Goal: Task Accomplishment & Management: Manage account settings

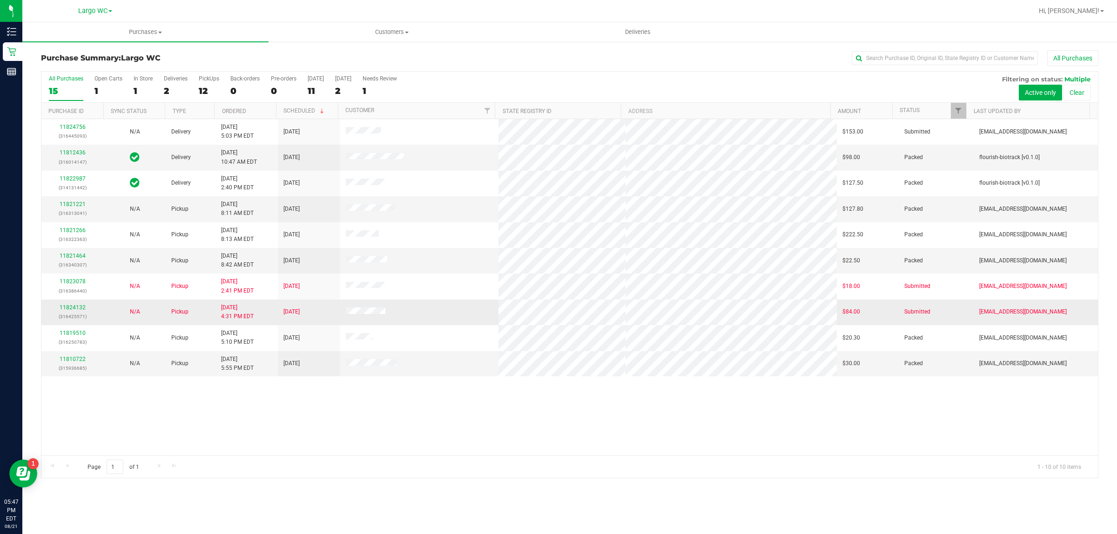
click at [80, 305] on div "11824132 (316425571)" at bounding box center [72, 312] width 51 height 18
click at [76, 310] on link "11824132" at bounding box center [73, 307] width 26 height 7
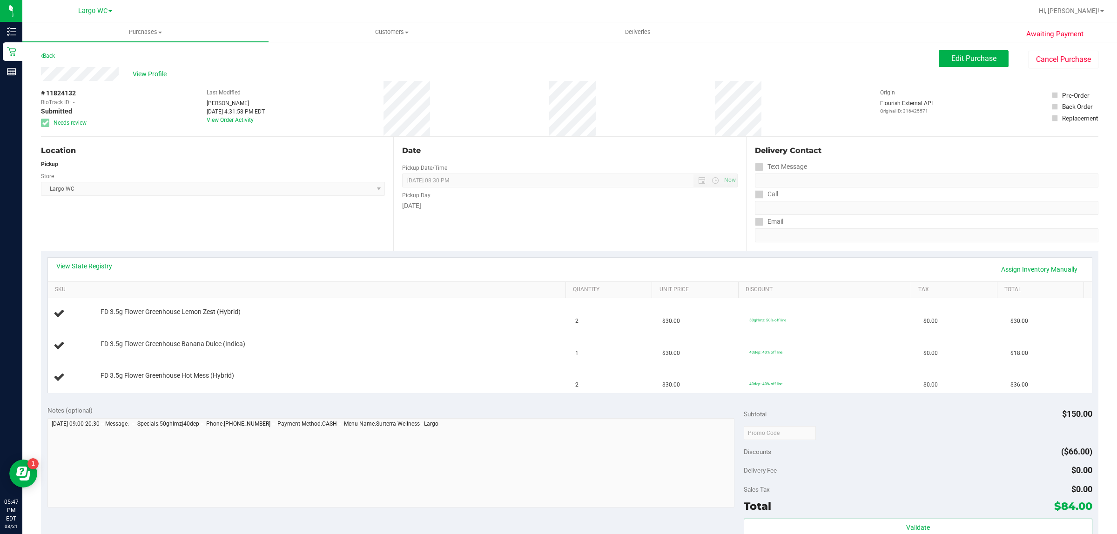
click at [104, 260] on div "View State Registry Assign Inventory Manually" at bounding box center [570, 270] width 1044 height 24
click at [102, 264] on link "View State Registry" at bounding box center [84, 265] width 56 height 9
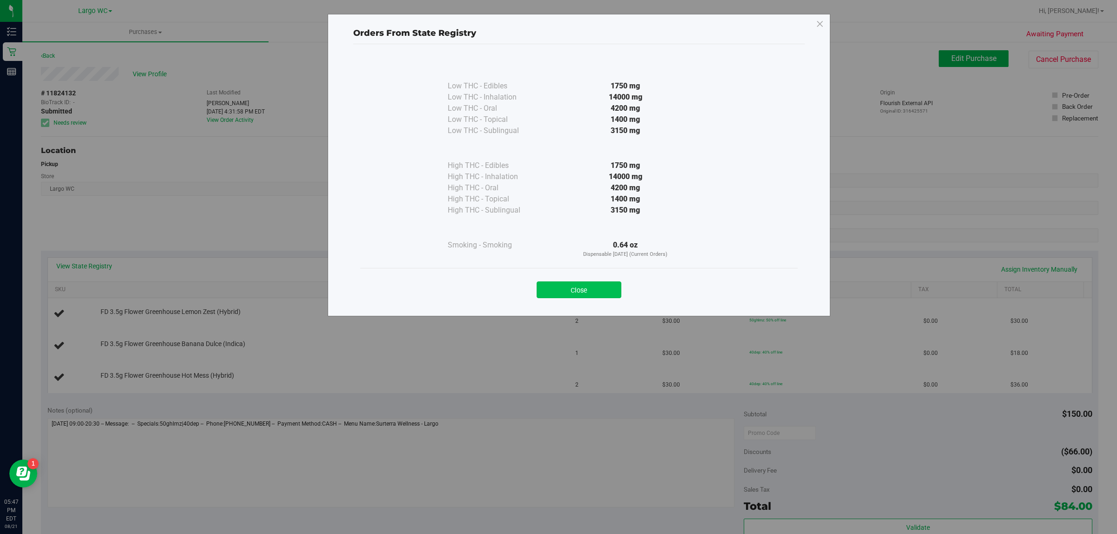
click at [598, 288] on button "Close" at bounding box center [578, 289] width 85 height 17
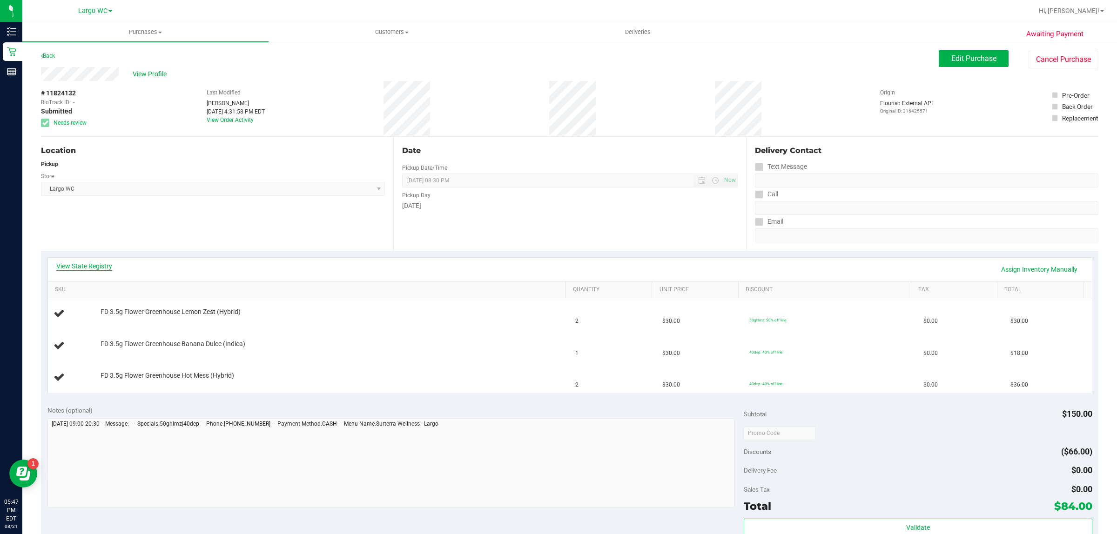
click at [77, 268] on link "View State Registry" at bounding box center [84, 265] width 56 height 9
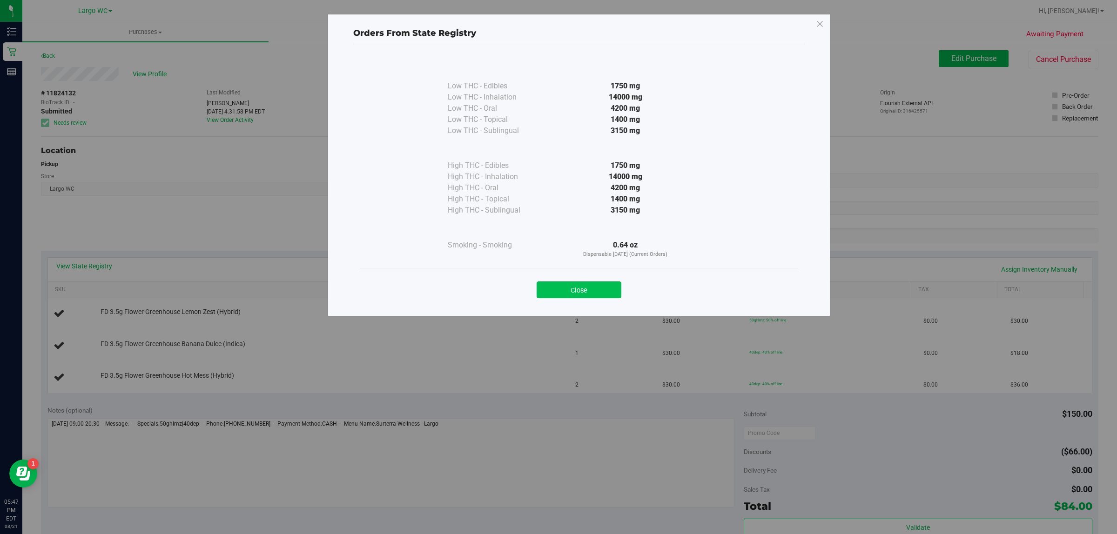
click at [578, 288] on button "Close" at bounding box center [578, 289] width 85 height 17
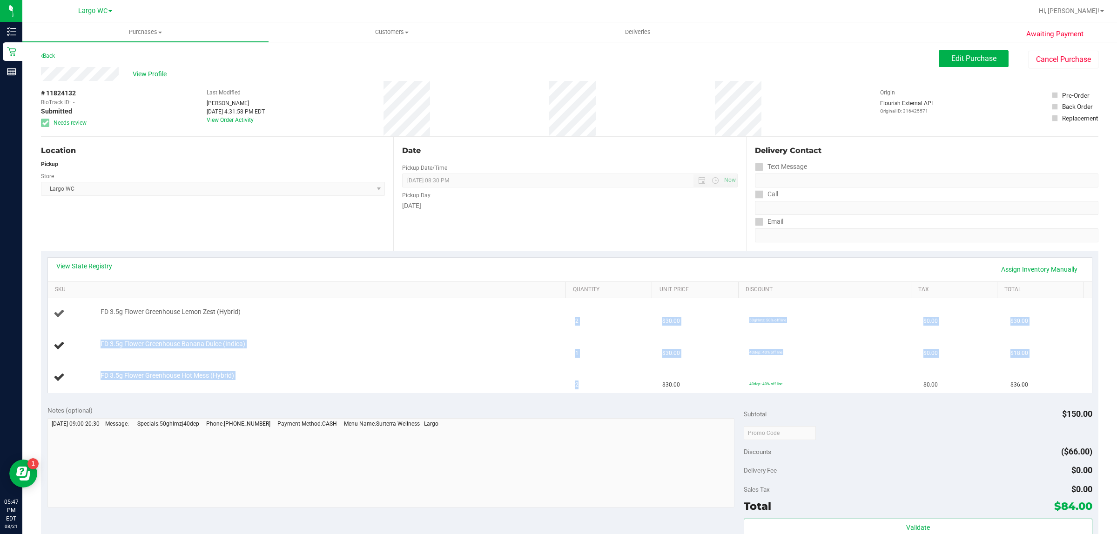
drag, startPoint x: 583, startPoint y: 388, endPoint x: 561, endPoint y: 305, distance: 86.1
click at [561, 305] on tbody "FD 3.5g Flower Greenhouse Lemon Zest (Hybrid) 2 $30.00 50ghlmz: 50% off line $0…" at bounding box center [570, 345] width 1044 height 95
click at [556, 263] on div "View State Registry Assign Inventory Manually" at bounding box center [569, 269] width 1027 height 16
click at [105, 268] on link "View State Registry" at bounding box center [84, 265] width 56 height 9
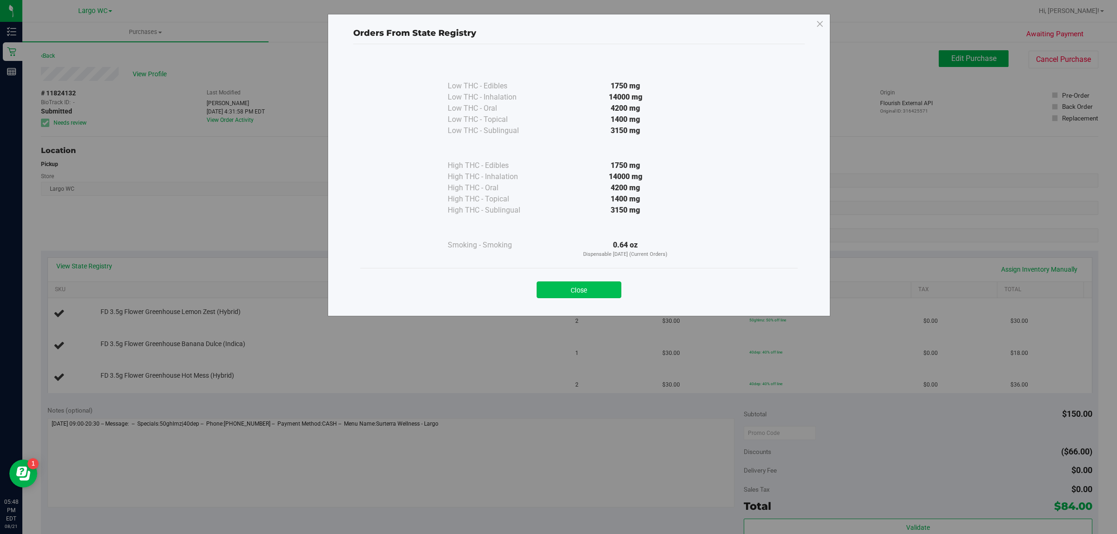
click at [592, 291] on button "Close" at bounding box center [578, 289] width 85 height 17
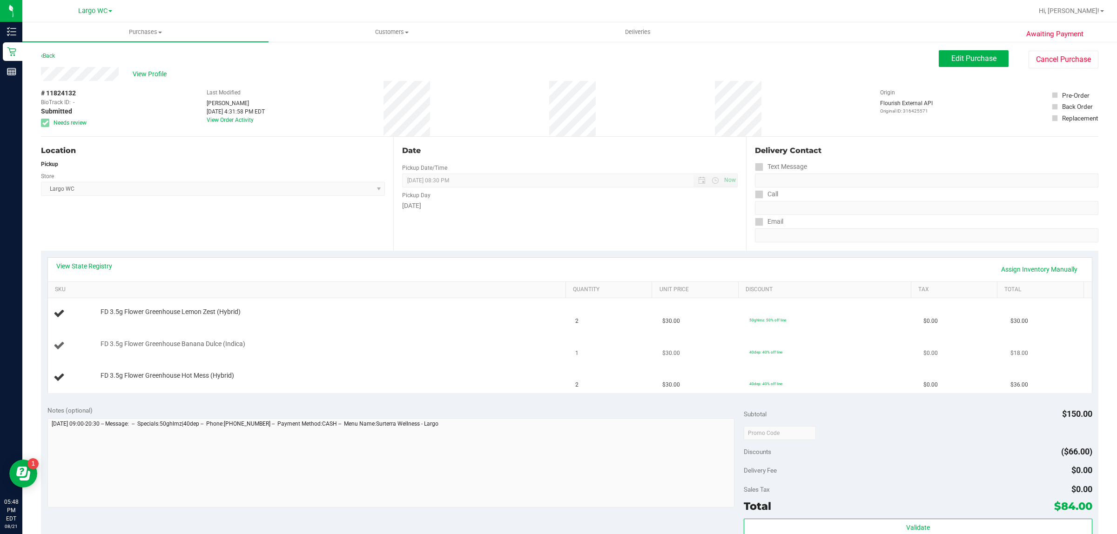
click at [484, 352] on div "FD 3.5g Flower Greenhouse Banana Dulce (Indica)" at bounding box center [309, 346] width 511 height 13
click at [202, 241] on div "Location Pickup Store Largo WC Select Store Bonita Springs WC Boynton Beach WC …" at bounding box center [217, 194] width 352 height 114
click at [494, 271] on div "View State Registry Assign Inventory Manually" at bounding box center [569, 269] width 1027 height 16
drag, startPoint x: 782, startPoint y: 387, endPoint x: 685, endPoint y: 304, distance: 127.7
click at [685, 305] on tbody "FD 3.5g Flower Greenhouse Lemon Zest (Hybrid) 2 $30.00 50ghlmz: 50% off line $0…" at bounding box center [570, 345] width 1044 height 95
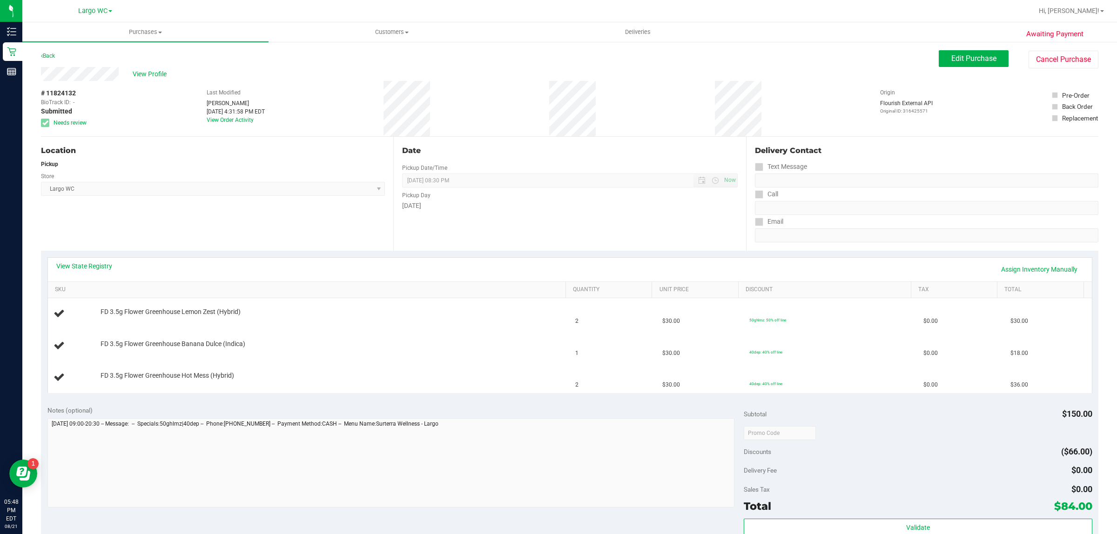
click at [685, 285] on th "Unit Price" at bounding box center [694, 290] width 86 height 17
click at [748, 245] on div "Delivery Contact Text Message Call Email" at bounding box center [922, 194] width 352 height 114
click at [647, 234] on div "Date Pickup Date/Time 08/21/2025 Now 08/21/2025 08:30 PM Now Pickup Day Thursday" at bounding box center [569, 194] width 352 height 114
drag, startPoint x: 647, startPoint y: 233, endPoint x: 669, endPoint y: 235, distance: 22.5
click at [647, 233] on div "Date Pickup Date/Time 08/21/2025 Now 08/21/2025 08:30 PM Now Pickup Day Thursday" at bounding box center [569, 194] width 352 height 114
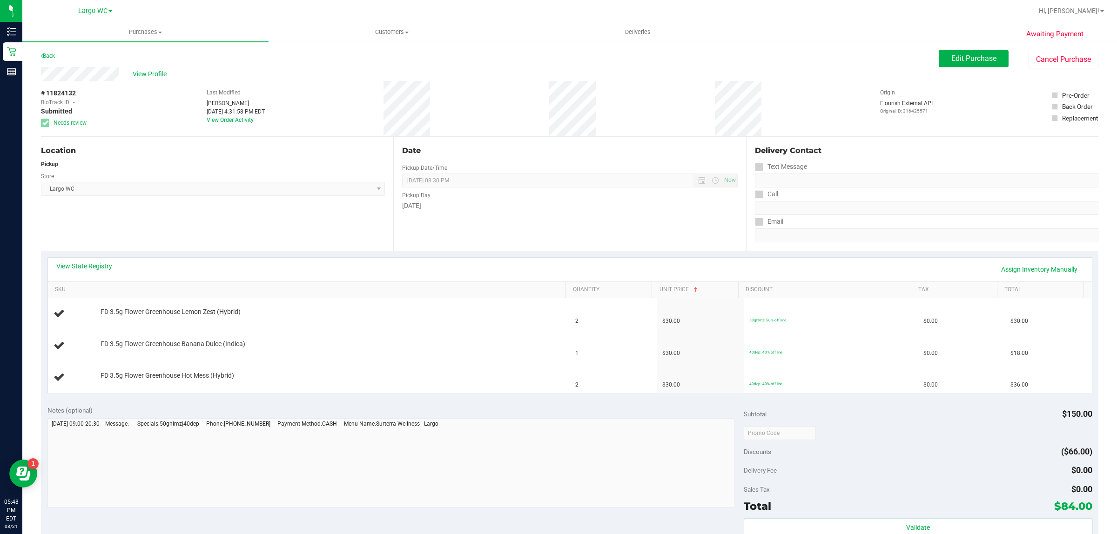
click at [716, 245] on div "Date Pickup Date/Time 08/21/2025 Now 08/21/2025 08:30 PM Now Pickup Day Thursday" at bounding box center [569, 194] width 352 height 114
click at [652, 223] on div "Date Pickup Date/Time 08/21/2025 Now 08/21/2025 08:30 PM Now Pickup Day Thursday" at bounding box center [569, 194] width 352 height 114
click at [501, 233] on div "Date Pickup Date/Time 08/21/2025 Now 08/21/2025 08:30 PM Now Pickup Day Thursday" at bounding box center [569, 194] width 352 height 114
click at [948, 63] on button "Edit Purchase" at bounding box center [973, 58] width 70 height 17
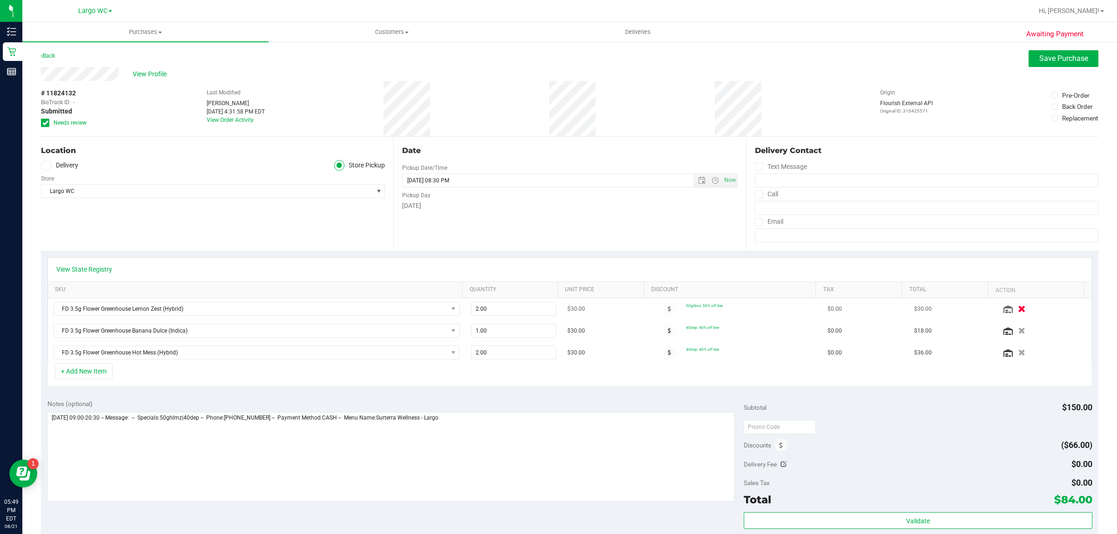
click at [1018, 309] on icon "button" at bounding box center [1022, 309] width 8 height 7
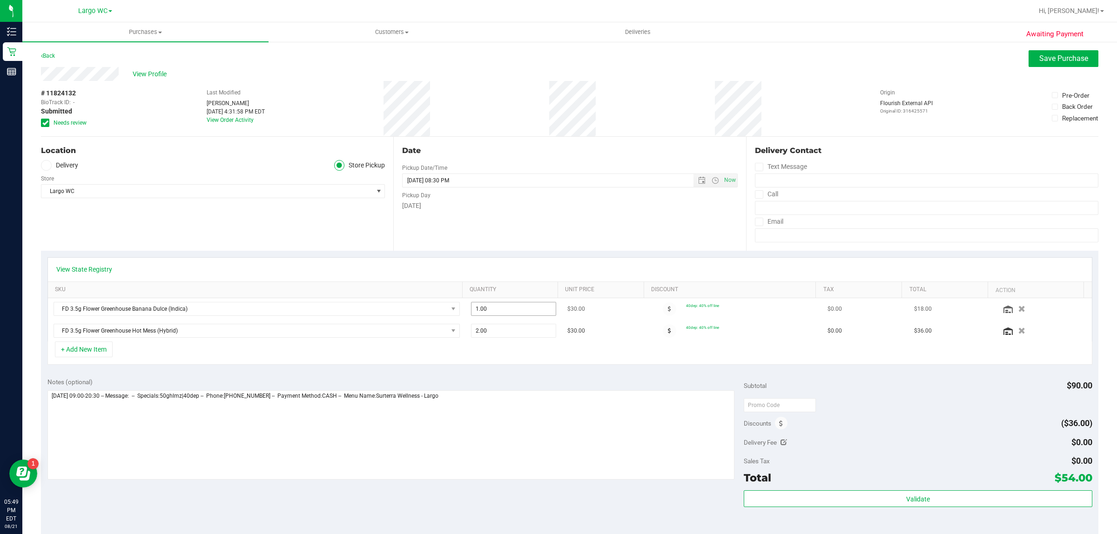
click at [489, 308] on span "1.00 1" at bounding box center [513, 309] width 85 height 14
type input "2"
type input "2.00"
click at [501, 261] on div "View State Registry" at bounding box center [570, 270] width 1044 height 24
click at [85, 347] on button "+ Add New Item" at bounding box center [84, 349] width 58 height 16
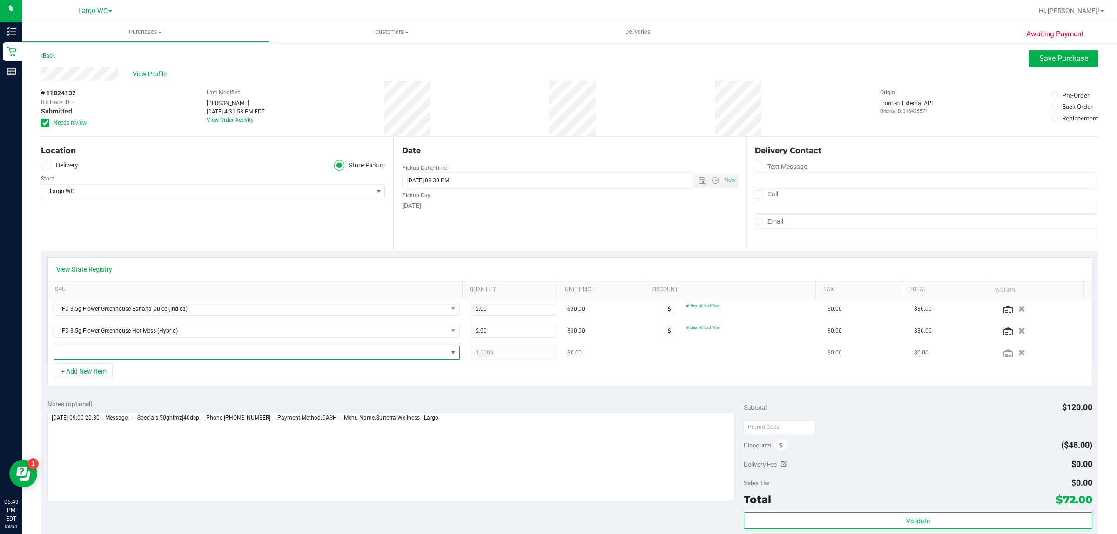
click at [113, 354] on span "NO DATA FOUND" at bounding box center [251, 352] width 394 height 13
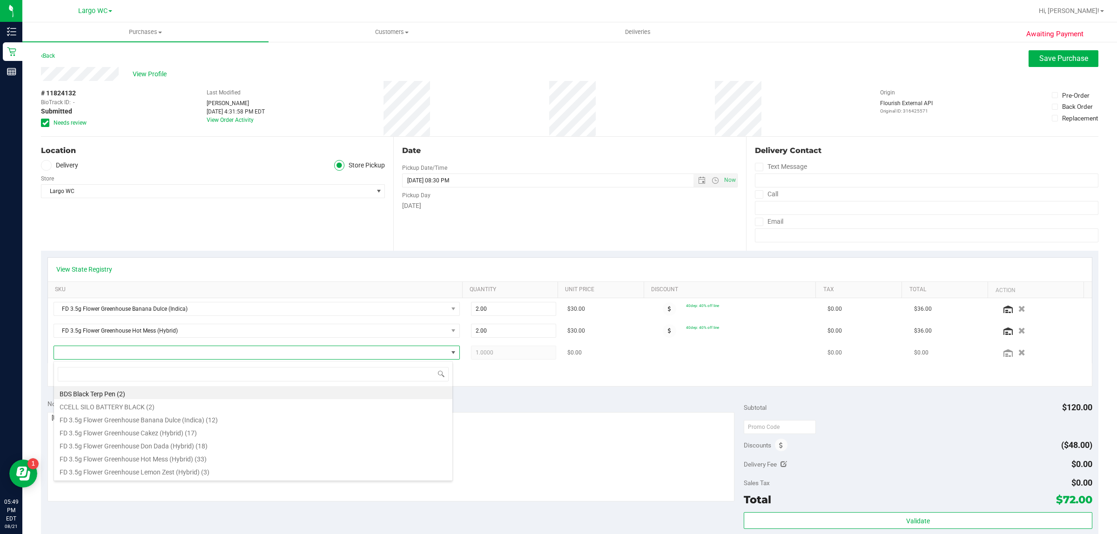
scroll to position [14, 396]
type input "dda"
click at [186, 396] on li "FD 3.5g Flower Greenhouse Don Dada (Hybrid) (18)" at bounding box center [253, 392] width 398 height 13
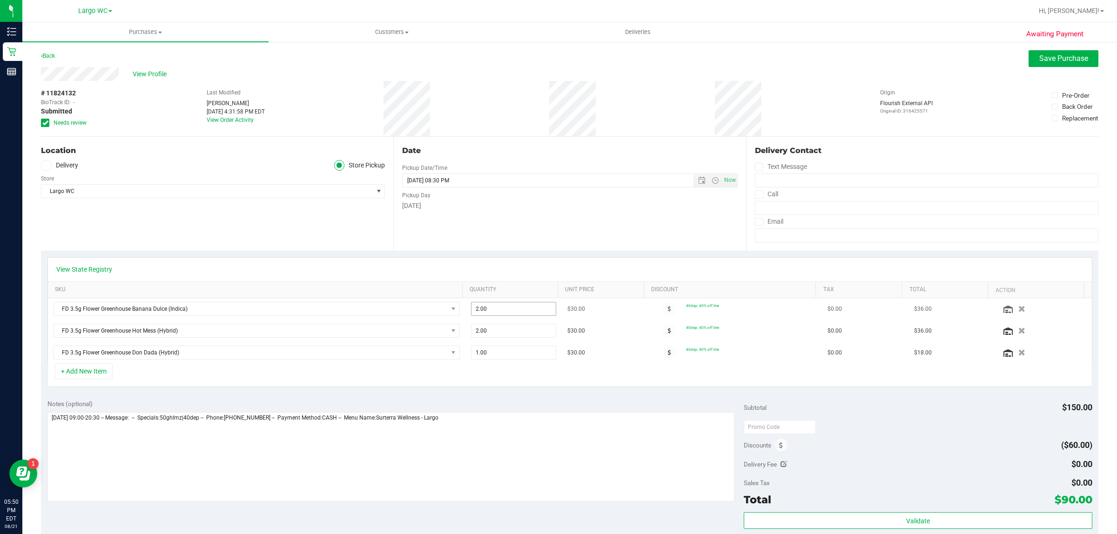
click at [501, 305] on span "2.00 2" at bounding box center [513, 309] width 85 height 14
type input "1"
type input "1.00"
click at [499, 181] on input "[DATE] 08:30 PM" at bounding box center [555, 180] width 306 height 13
click at [515, 242] on div "Date Pickup Date/Time 08/21/2025 Now 08/21/2025 08:30 PM Now Pickup Day Thursday" at bounding box center [569, 194] width 352 height 114
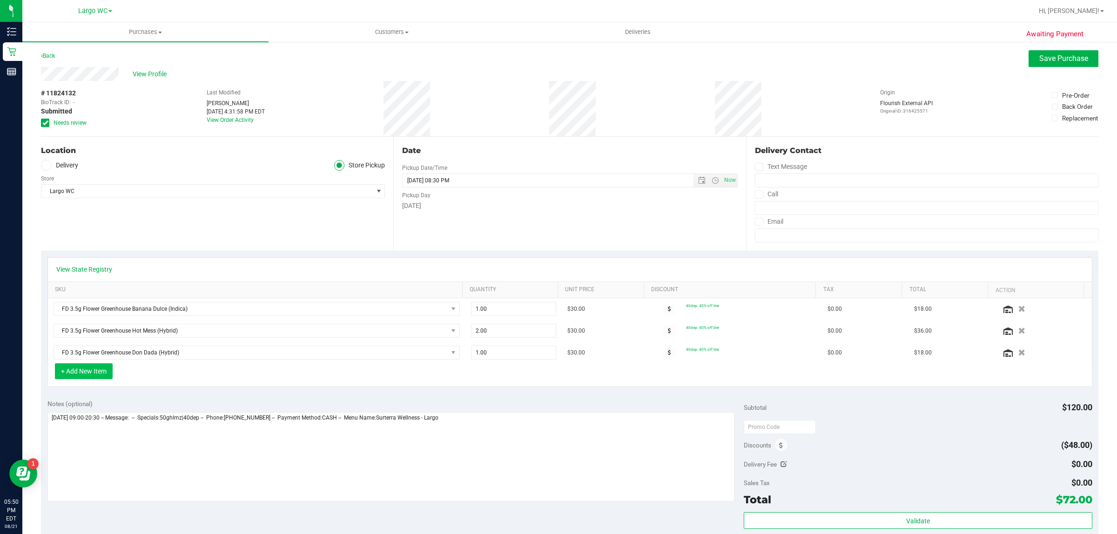
click at [87, 375] on button "+ Add New Item" at bounding box center [84, 371] width 58 height 16
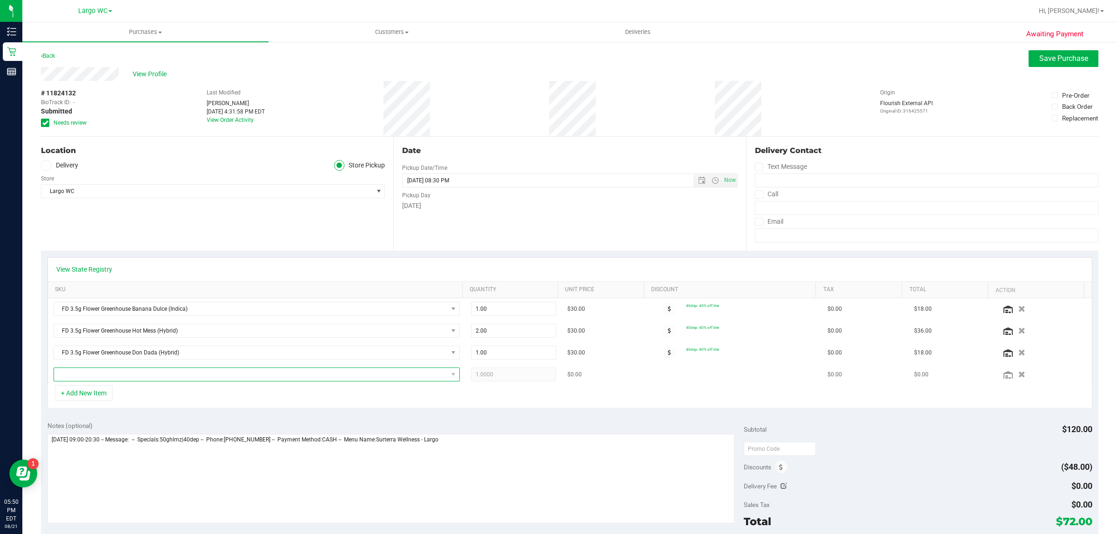
click at [161, 379] on span "NO DATA FOUND" at bounding box center [251, 374] width 394 height 13
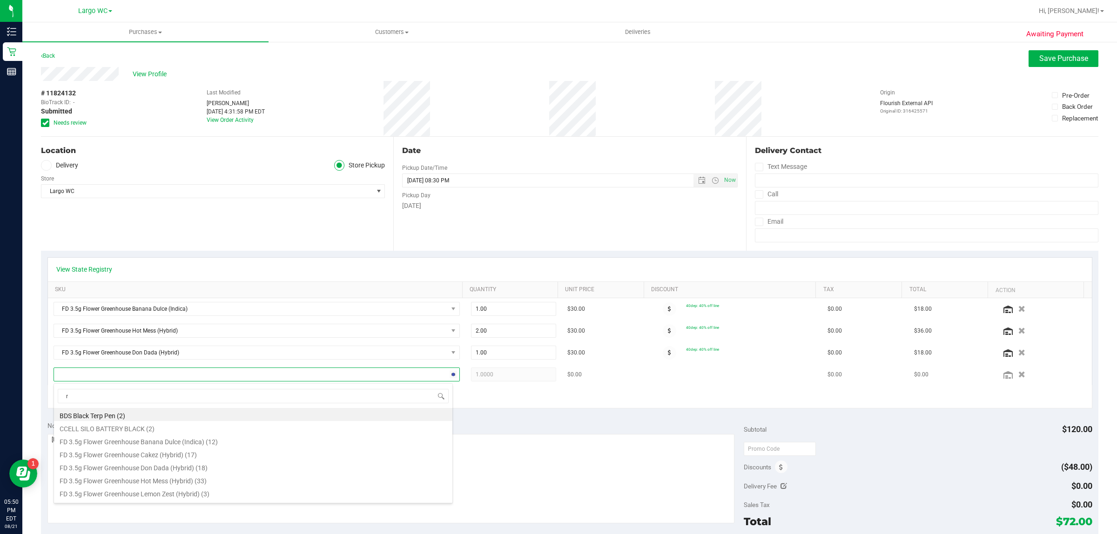
type input "rh"
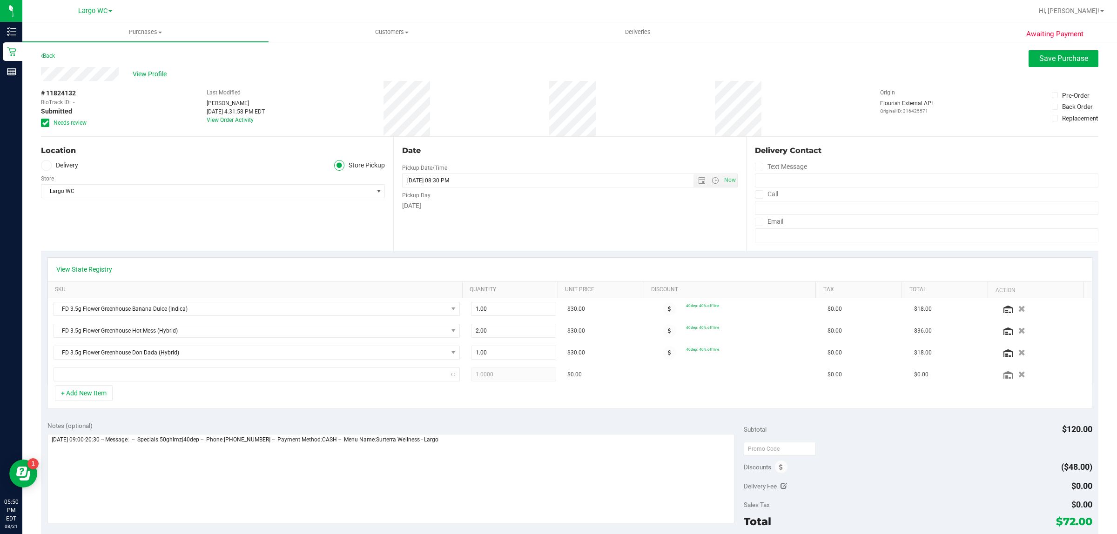
click at [285, 234] on div "Location Delivery Store Pickup Store Largo WC Select Store Bonita Springs WC Bo…" at bounding box center [217, 194] width 352 height 114
click at [89, 377] on span "NO DATA FOUND" at bounding box center [251, 374] width 394 height 13
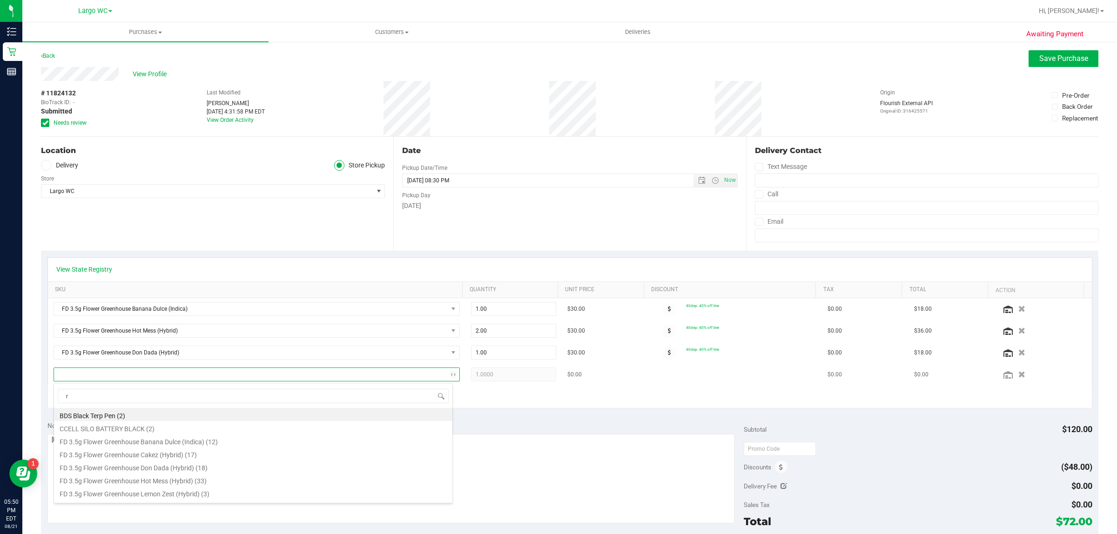
type input "rh"
click at [126, 414] on li "FD 3.5g Flower Greenhouse [GEOGRAPHIC_DATA] (Hybrid-Indica) (2)" at bounding box center [253, 414] width 398 height 13
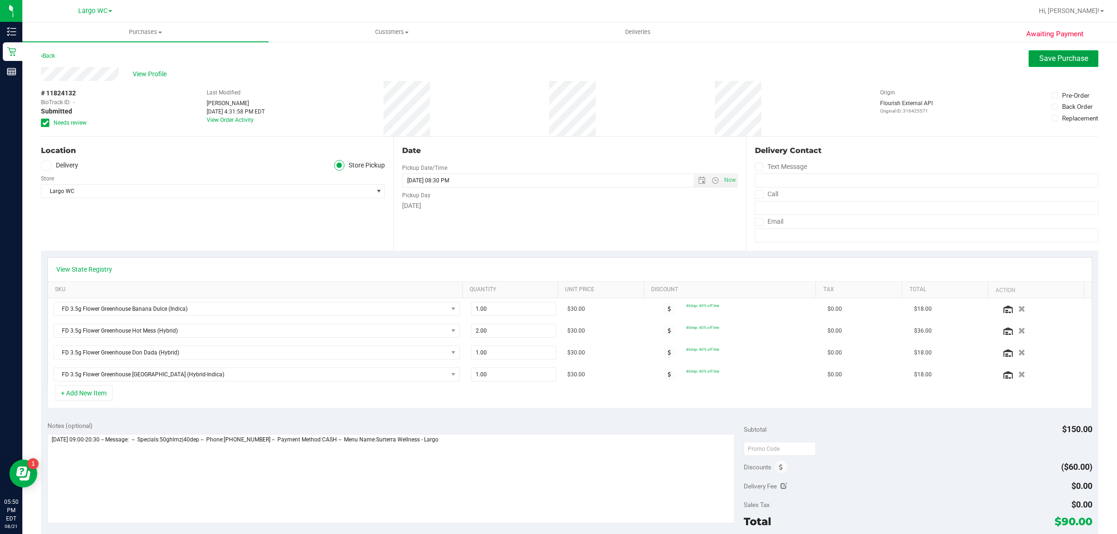
click at [1041, 64] on button "Save Purchase" at bounding box center [1063, 58] width 70 height 17
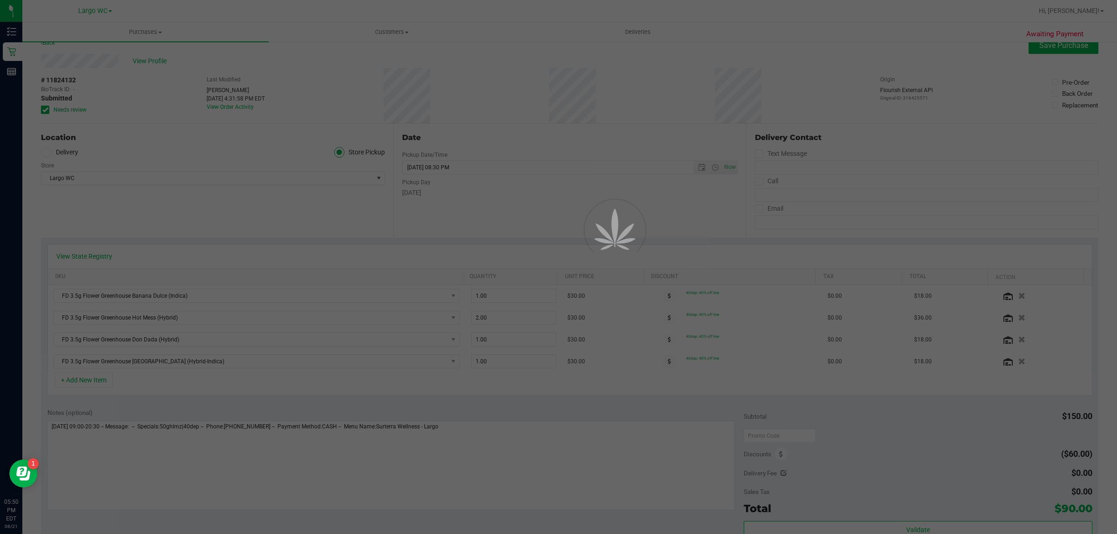
scroll to position [0, 0]
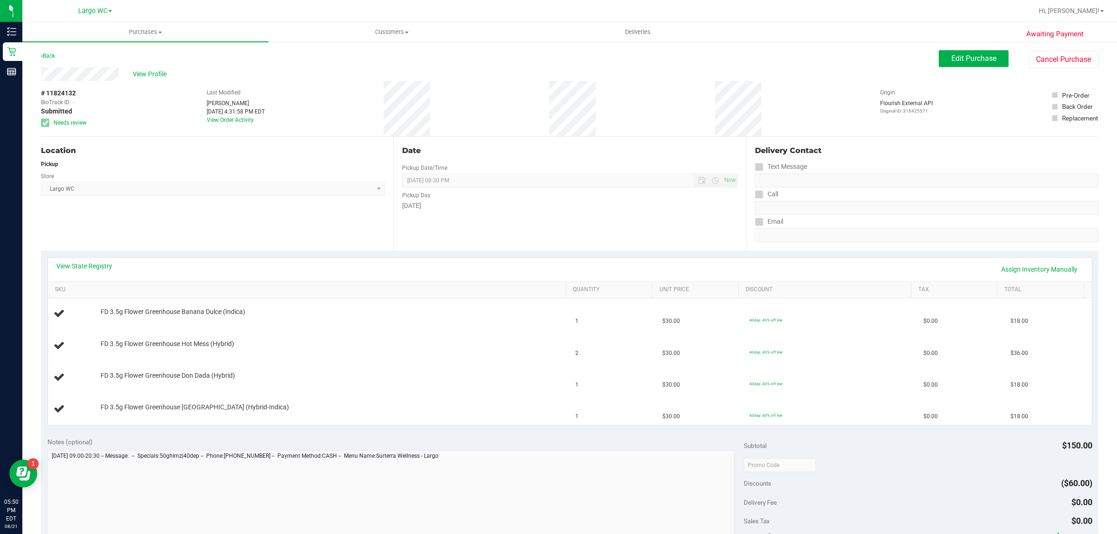
drag, startPoint x: 468, startPoint y: 231, endPoint x: 492, endPoint y: 250, distance: 31.1
click at [468, 232] on div "Date Pickup Date/Time 08/21/2025 Now 08/21/2025 08:30 PM Now Pickup Day Thursday" at bounding box center [569, 194] width 352 height 114
click at [66, 185] on span "Largo WC Select Store [PERSON_NAME][GEOGRAPHIC_DATA] [PERSON_NAME][GEOGRAPHIC_D…" at bounding box center [213, 189] width 344 height 14
click at [51, 55] on link "Back" at bounding box center [48, 56] width 14 height 7
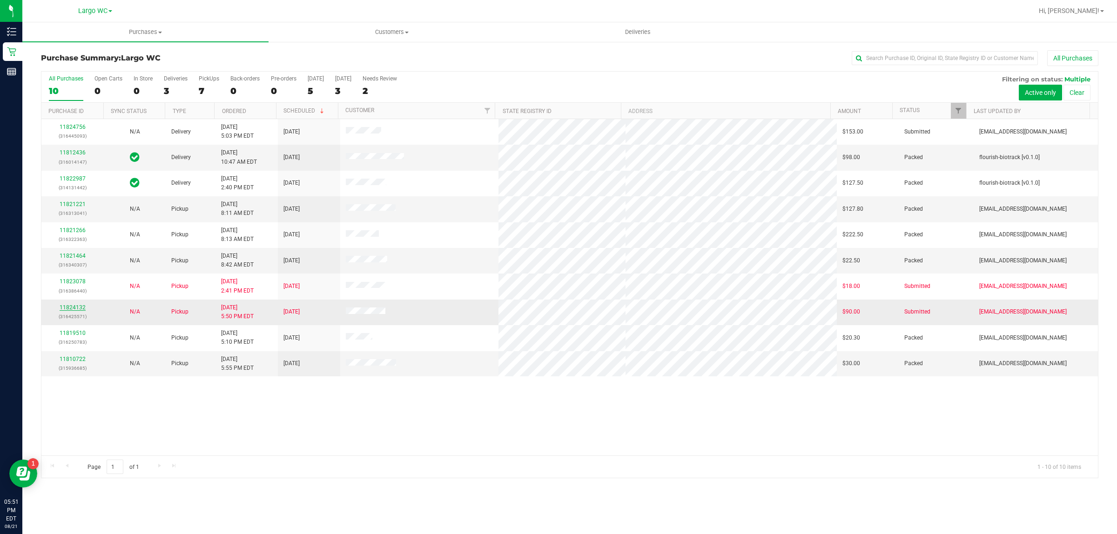
click at [67, 306] on link "11824132" at bounding box center [73, 307] width 26 height 7
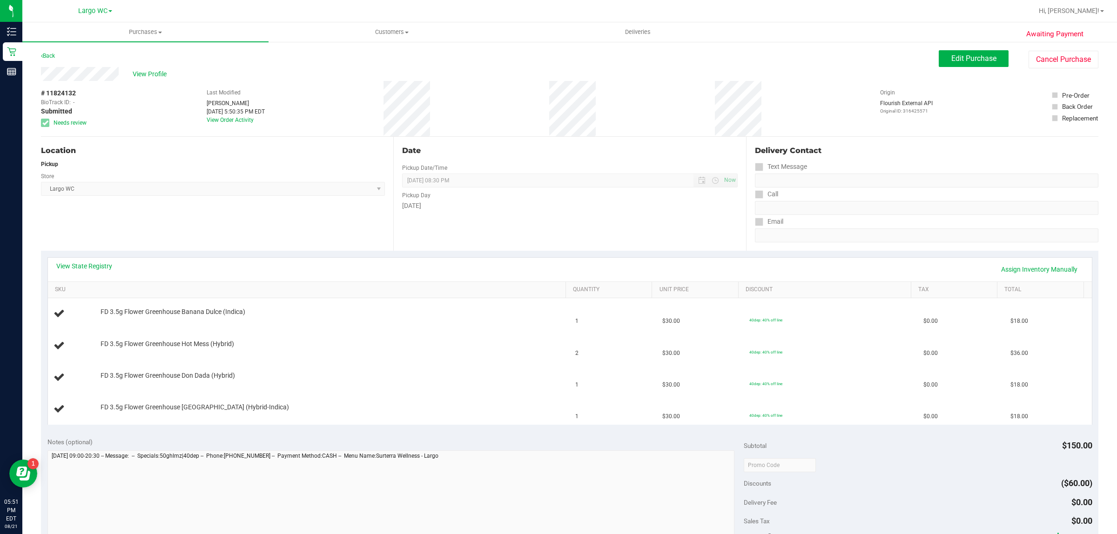
click at [512, 76] on div "View Profile" at bounding box center [489, 74] width 897 height 14
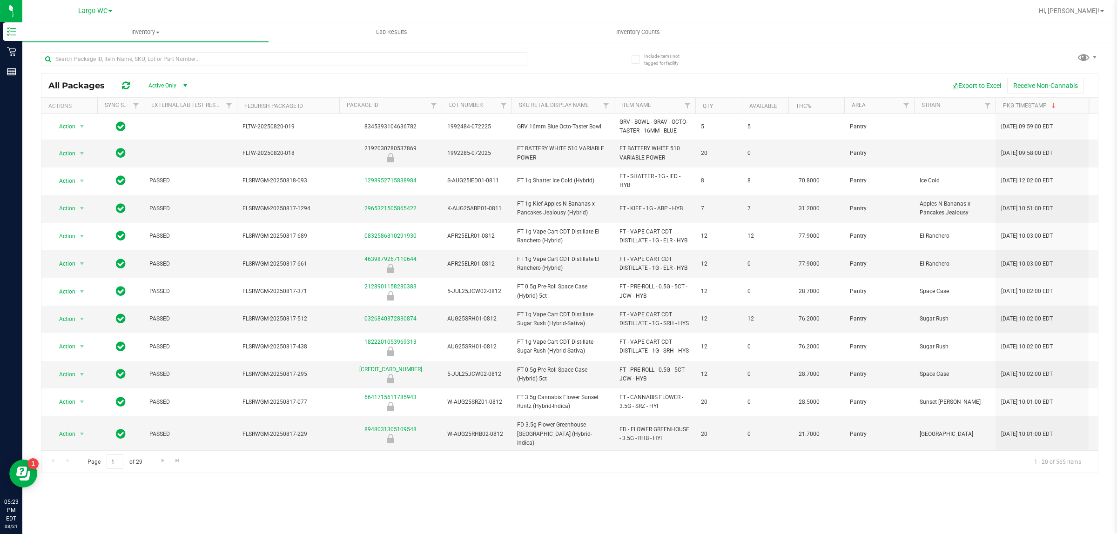
click at [159, 64] on input "text" at bounding box center [284, 59] width 486 height 14
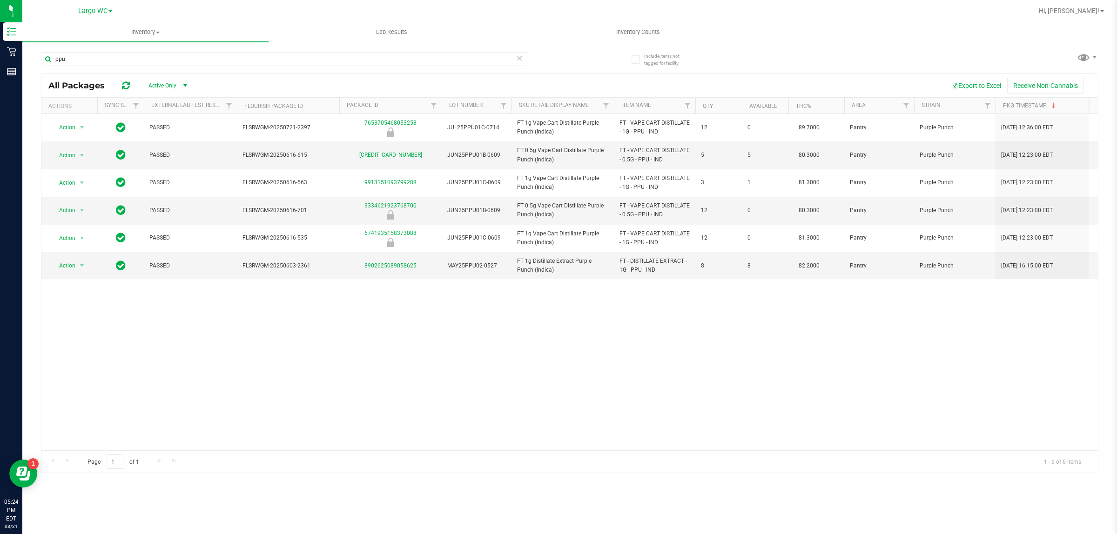
type input "ppu"
click at [199, 348] on div "Action Action Global inventory Package audit log Print package label Print prod…" at bounding box center [569, 282] width 1056 height 336
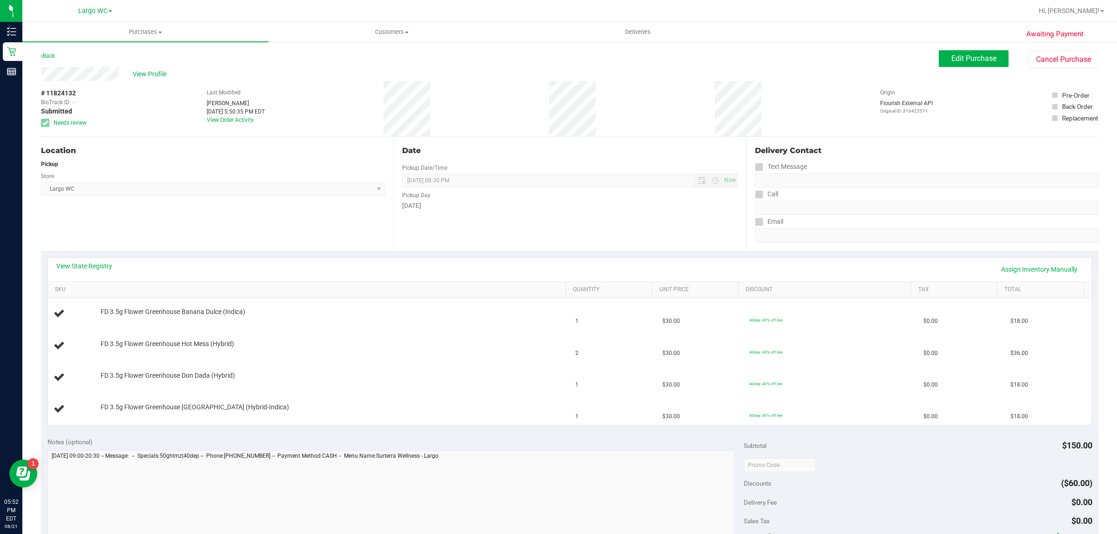
click at [100, 187] on span "Largo WC Select Store [PERSON_NAME][GEOGRAPHIC_DATA] [PERSON_NAME][GEOGRAPHIC_D…" at bounding box center [213, 189] width 344 height 14
click at [107, 263] on link "View State Registry" at bounding box center [84, 265] width 56 height 9
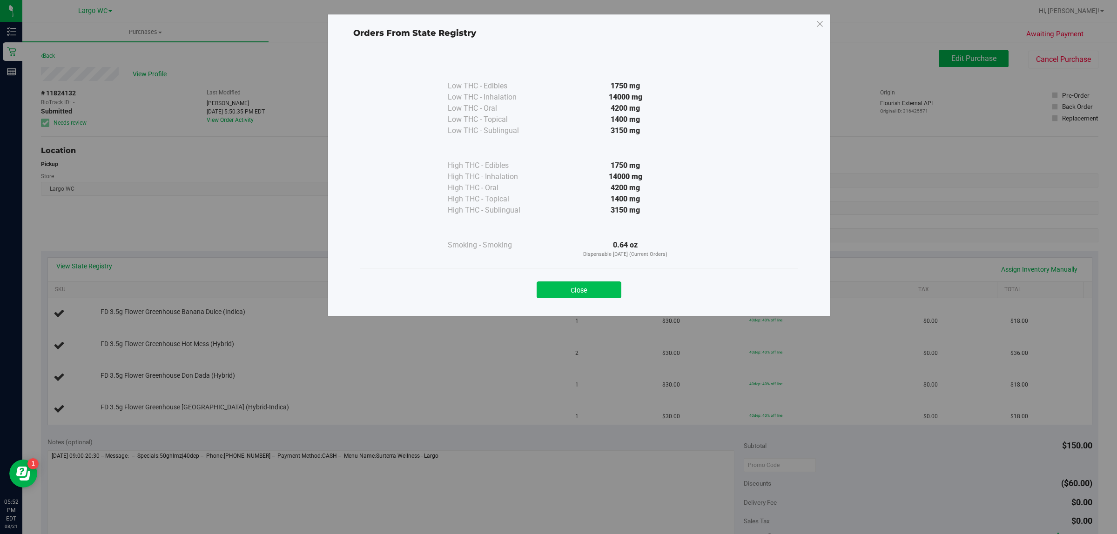
click at [614, 289] on button "Close" at bounding box center [578, 289] width 85 height 17
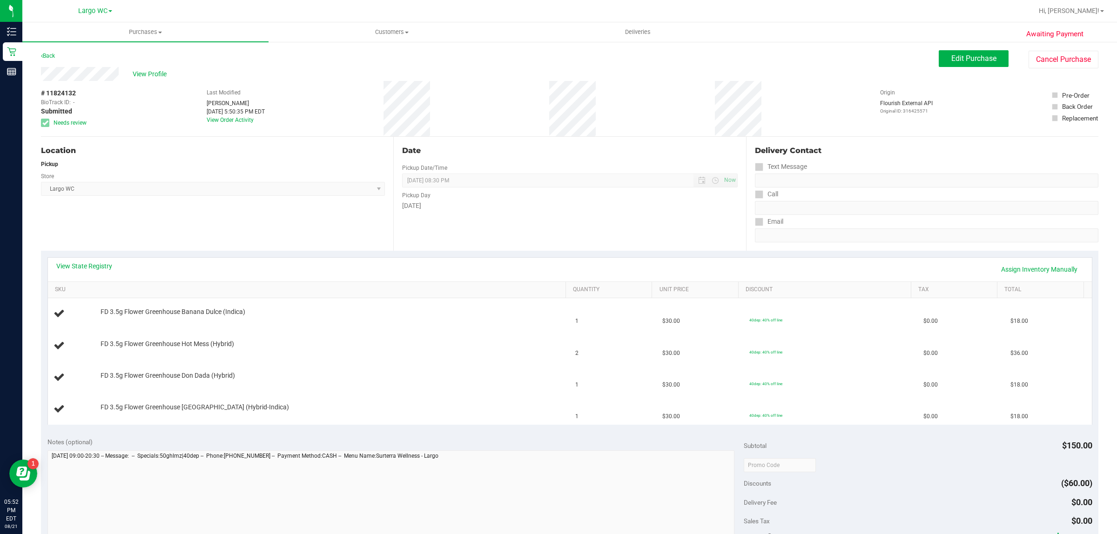
click at [297, 266] on div "View State Registry Assign Inventory Manually" at bounding box center [569, 269] width 1027 height 16
click at [978, 60] on span "Edit Purchase" at bounding box center [973, 58] width 45 height 9
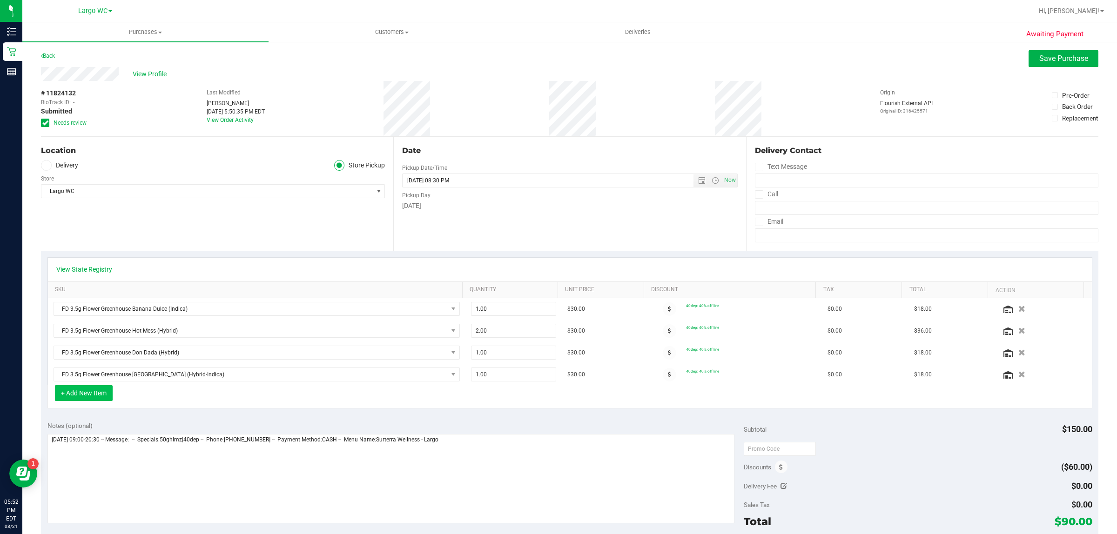
click at [92, 398] on button "+ Add New Item" at bounding box center [84, 393] width 58 height 16
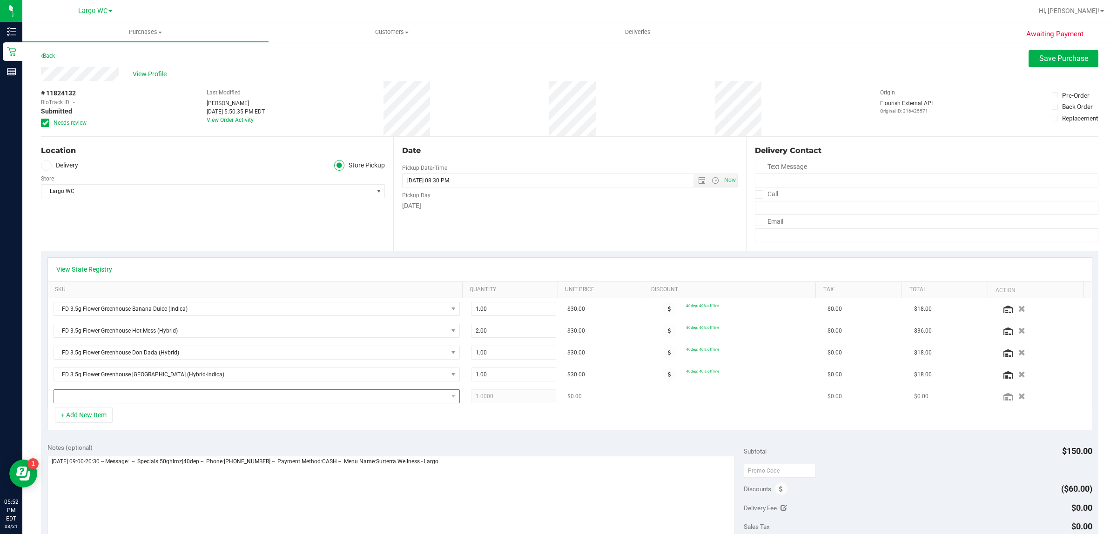
click at [136, 400] on span "NO DATA FOUND" at bounding box center [251, 396] width 394 height 13
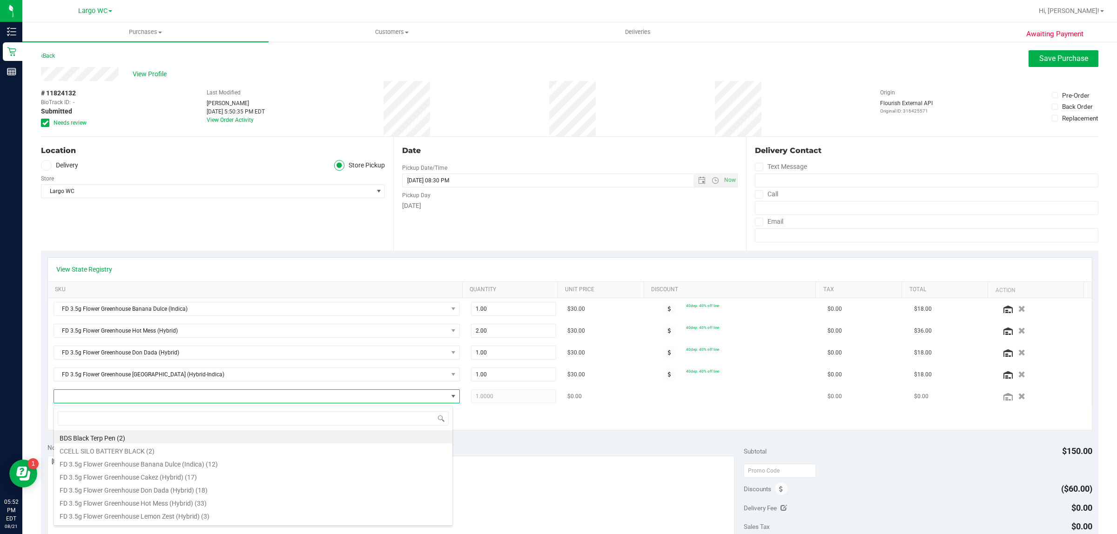
scroll to position [14, 396]
type input "sbc"
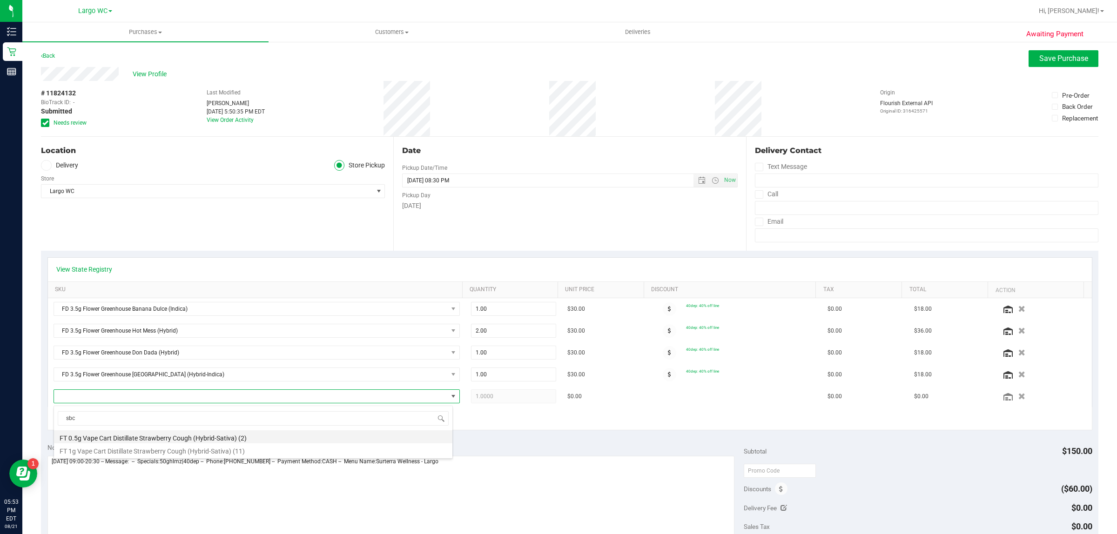
click at [260, 437] on li "FT 0.5g Vape Cart Distillate Strawberry Cough (Hybrid-Sativa) (2)" at bounding box center [253, 436] width 398 height 13
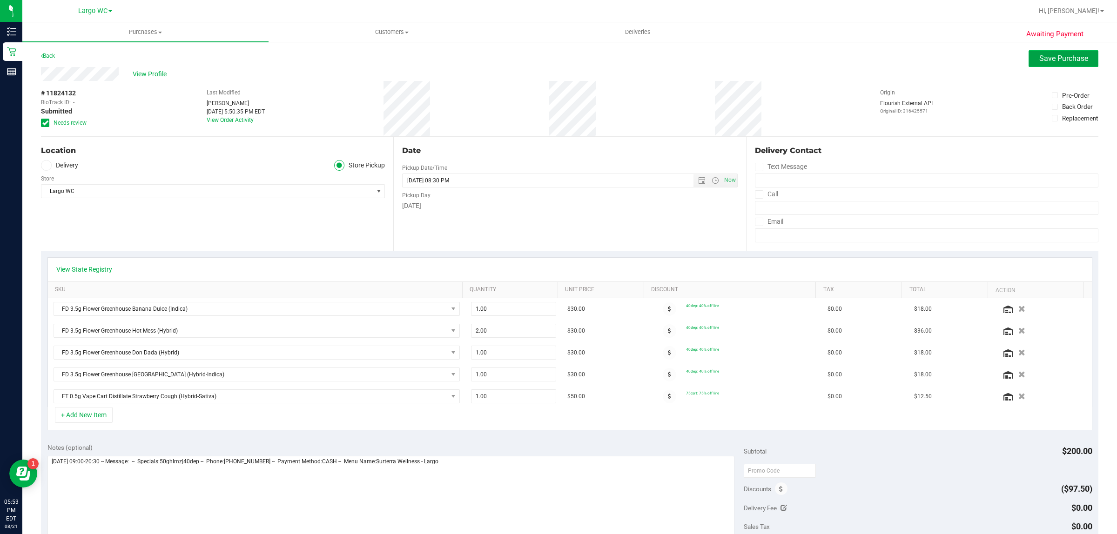
click at [1045, 58] on span "Save Purchase" at bounding box center [1063, 58] width 49 height 9
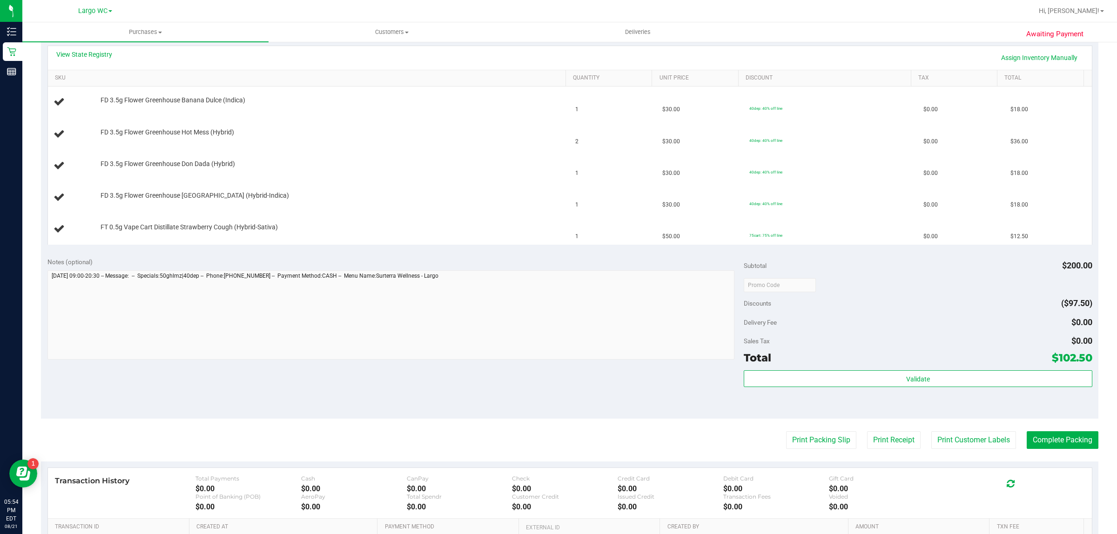
scroll to position [233, 0]
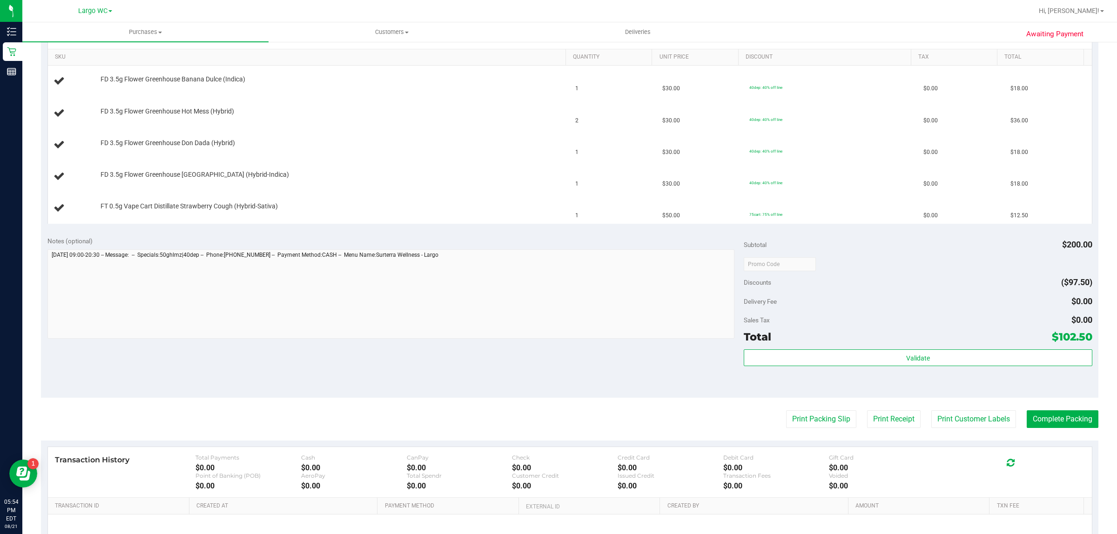
drag, startPoint x: 550, startPoint y: 360, endPoint x: 568, endPoint y: 347, distance: 21.7
click at [550, 359] on div "Notes (optional) Subtotal $200.00 Discounts ($97.50) Delivery Fee $0.00 Sales T…" at bounding box center [569, 313] width 1057 height 167
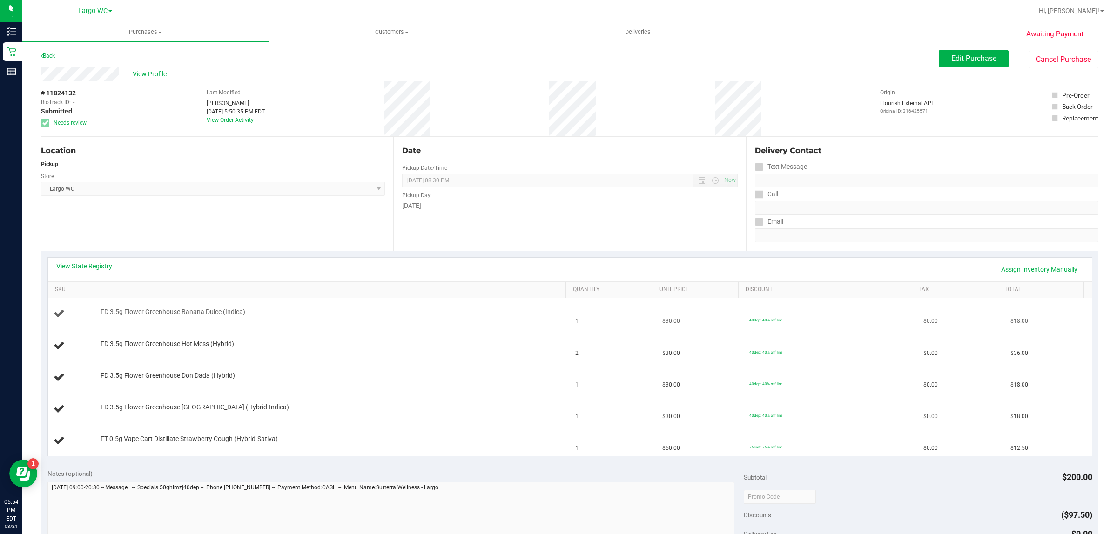
click at [656, 305] on td "$30.00" at bounding box center [699, 314] width 87 height 32
click at [981, 59] on span "Edit Purchase" at bounding box center [973, 58] width 45 height 9
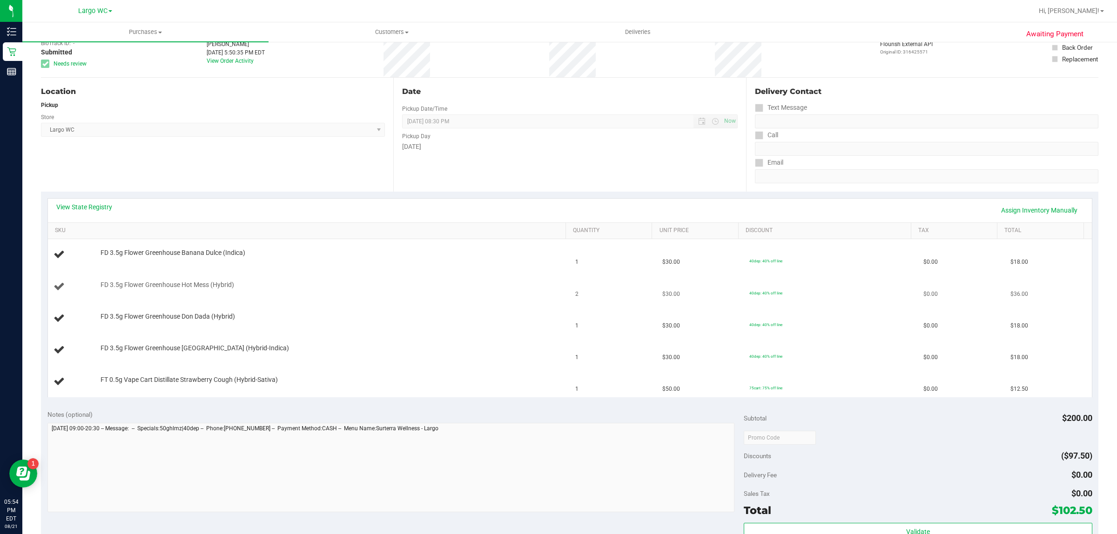
scroll to position [116, 0]
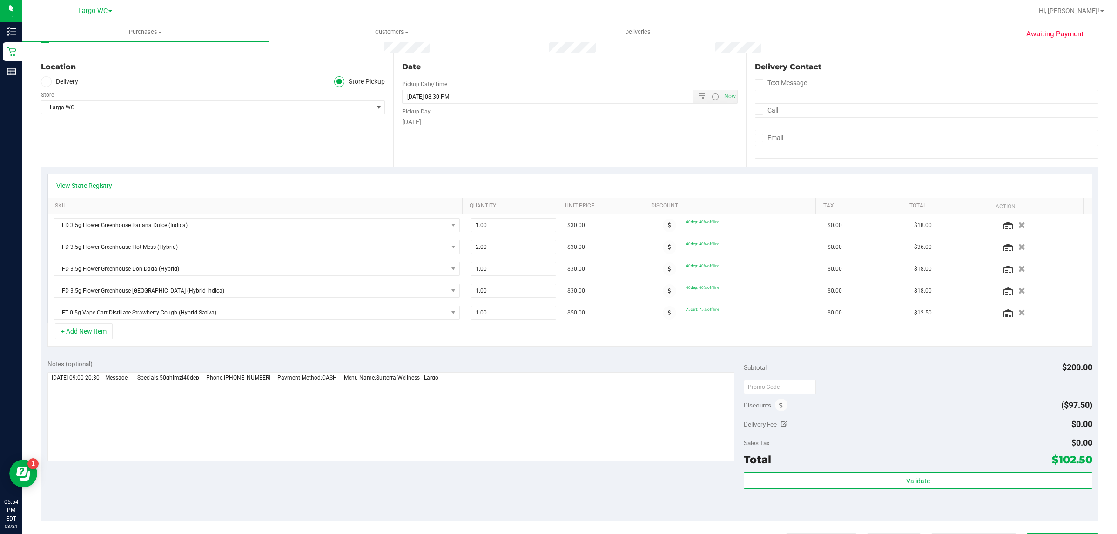
scroll to position [116, 0]
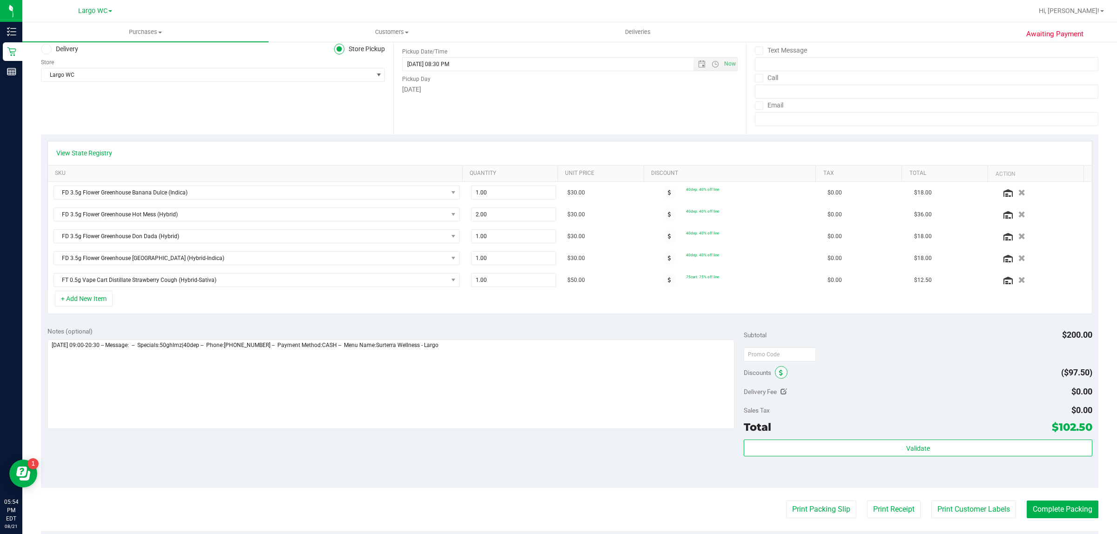
click at [775, 373] on span at bounding box center [781, 372] width 13 height 13
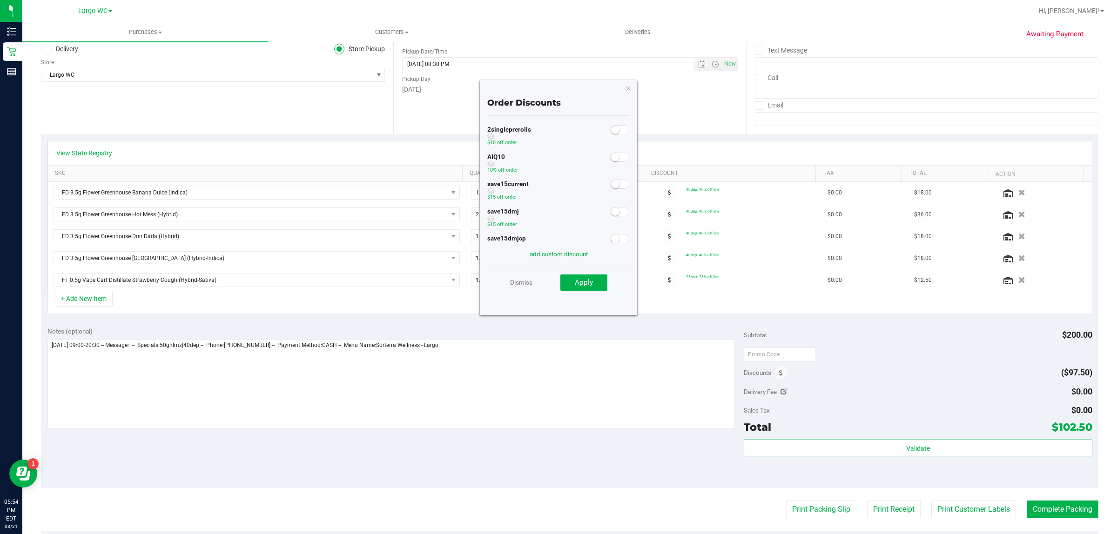
click at [611, 155] on small at bounding box center [615, 157] width 8 height 8
click at [579, 280] on span "Apply" at bounding box center [584, 282] width 18 height 8
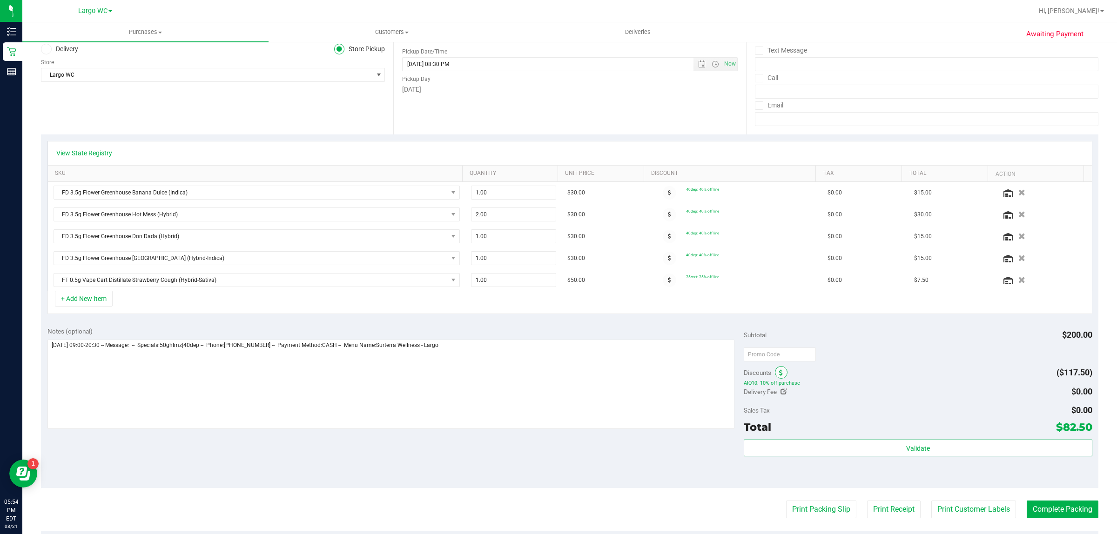
click at [779, 375] on icon at bounding box center [781, 373] width 4 height 7
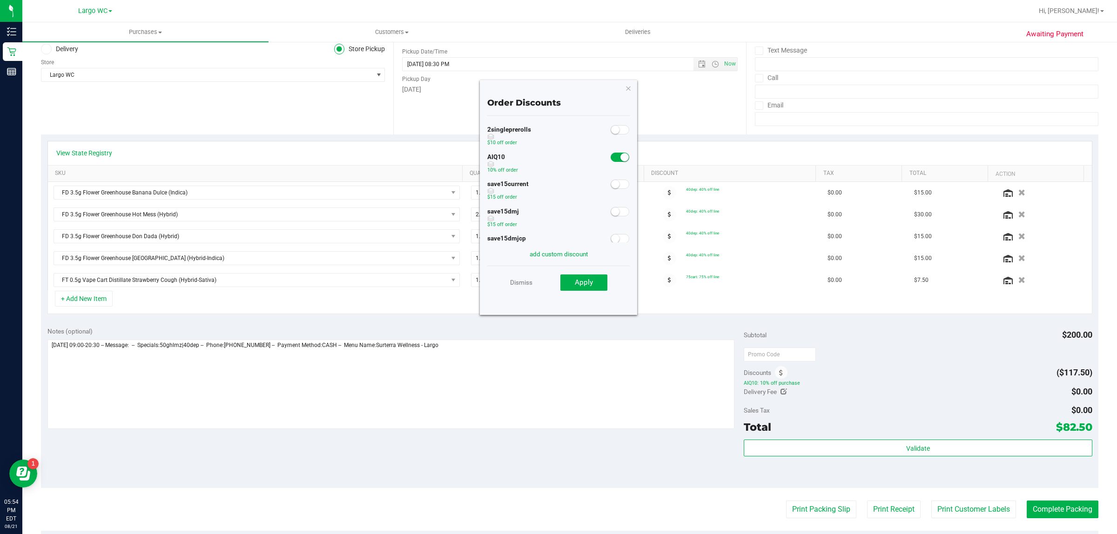
click at [620, 154] on small at bounding box center [624, 157] width 8 height 8
click at [530, 281] on link "Dismiss" at bounding box center [521, 282] width 22 height 17
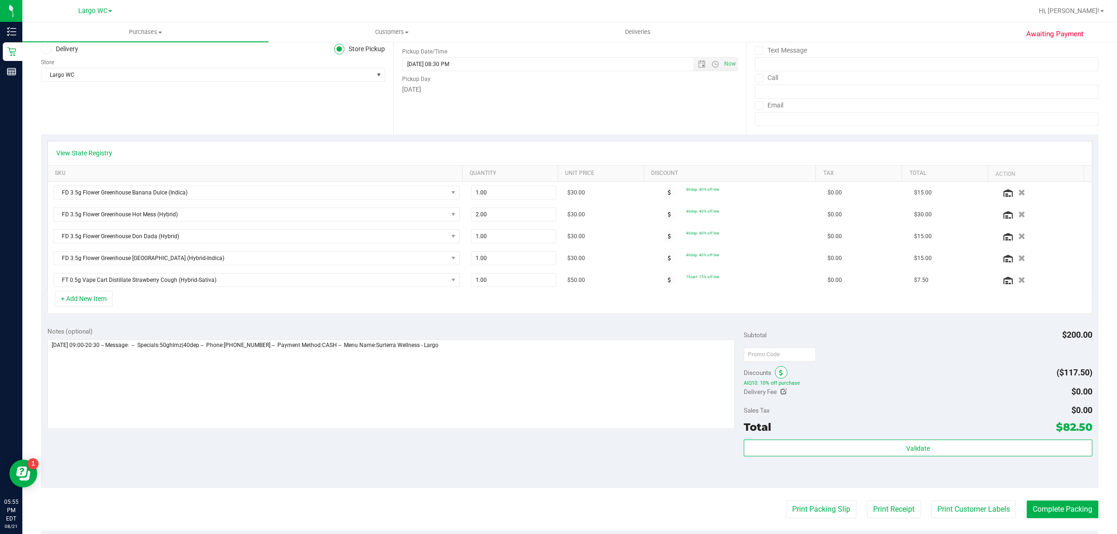
click at [779, 376] on icon at bounding box center [781, 373] width 4 height 7
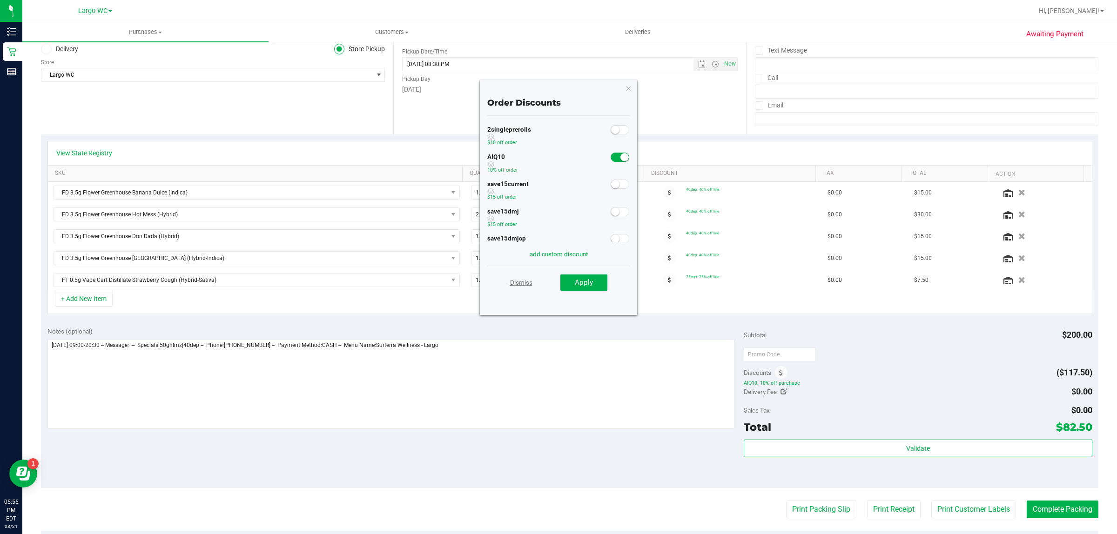
click at [524, 280] on link "Dismiss" at bounding box center [521, 282] width 22 height 17
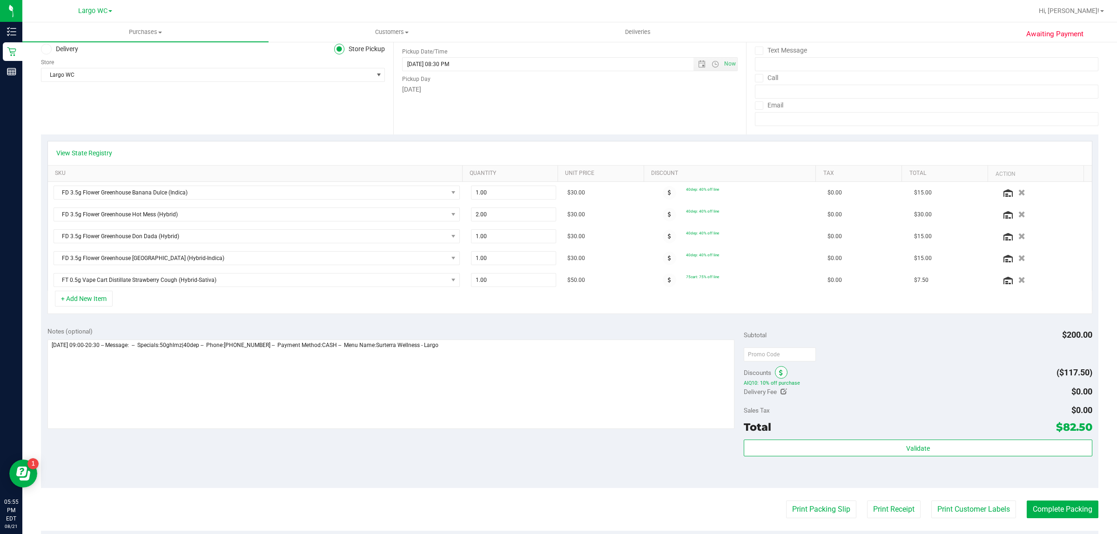
click at [779, 373] on span at bounding box center [781, 372] width 13 height 13
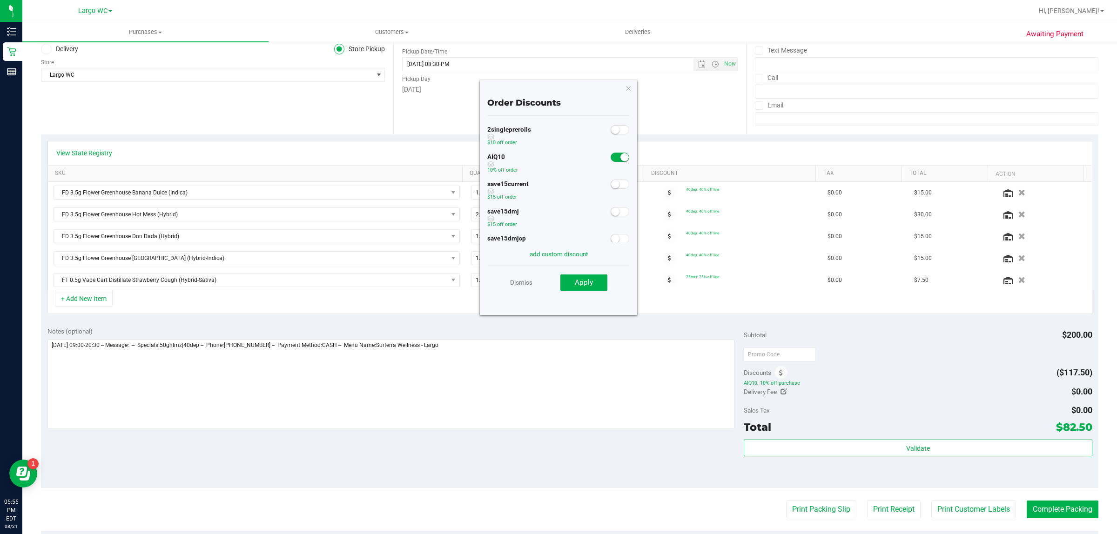
click at [610, 158] on span at bounding box center [619, 157] width 19 height 9
click at [595, 278] on button "Apply" at bounding box center [583, 283] width 47 height 17
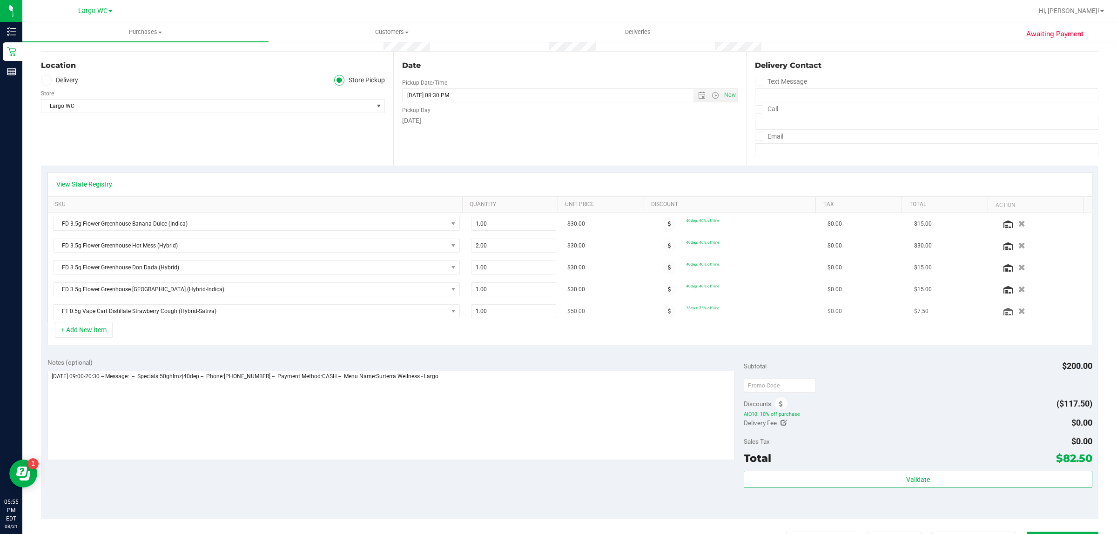
scroll to position [58, 0]
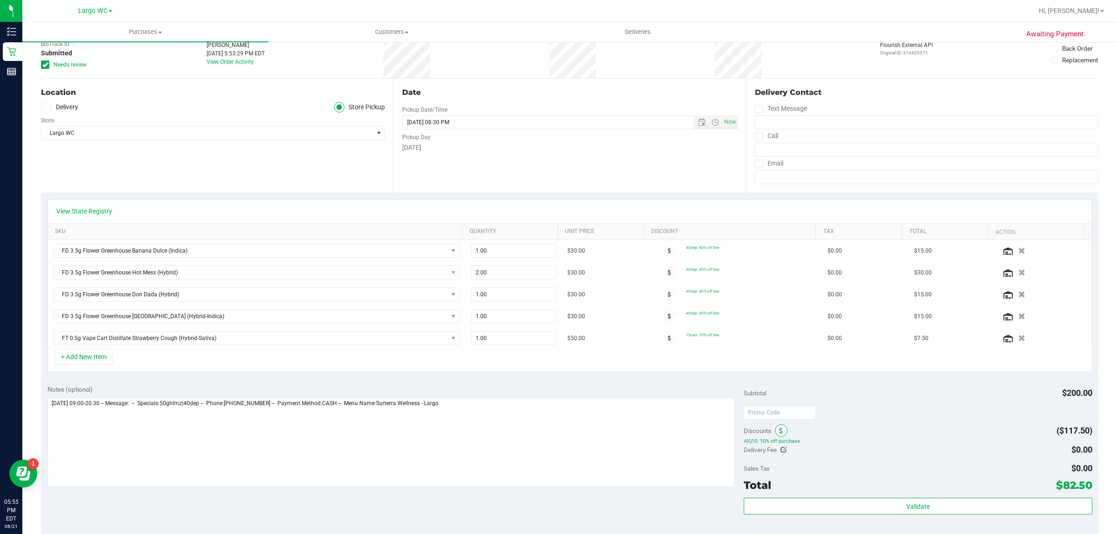
click at [775, 432] on span at bounding box center [781, 430] width 13 height 13
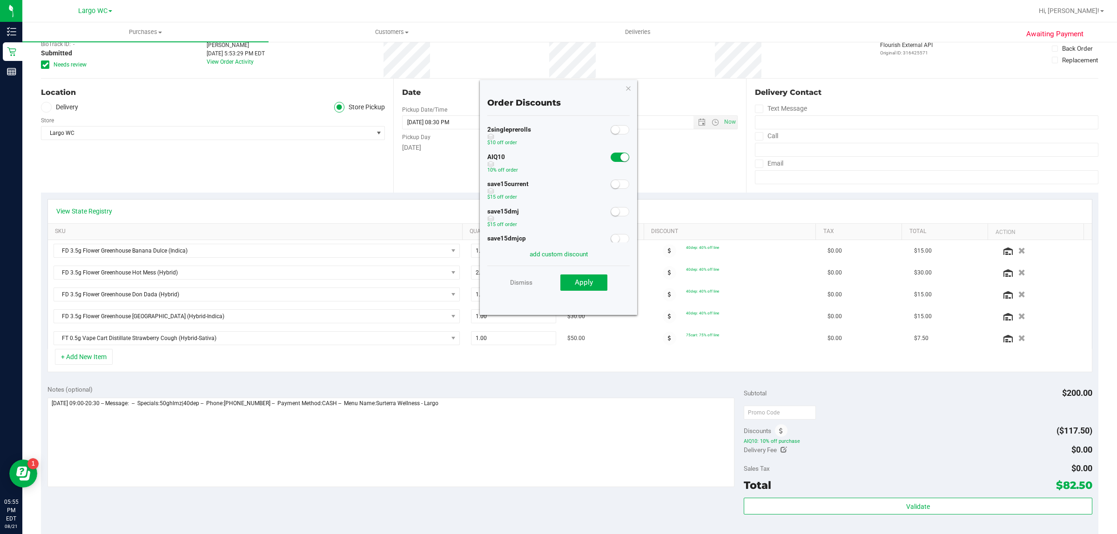
click at [610, 160] on span at bounding box center [619, 157] width 19 height 9
click at [577, 280] on span "Apply" at bounding box center [584, 282] width 18 height 8
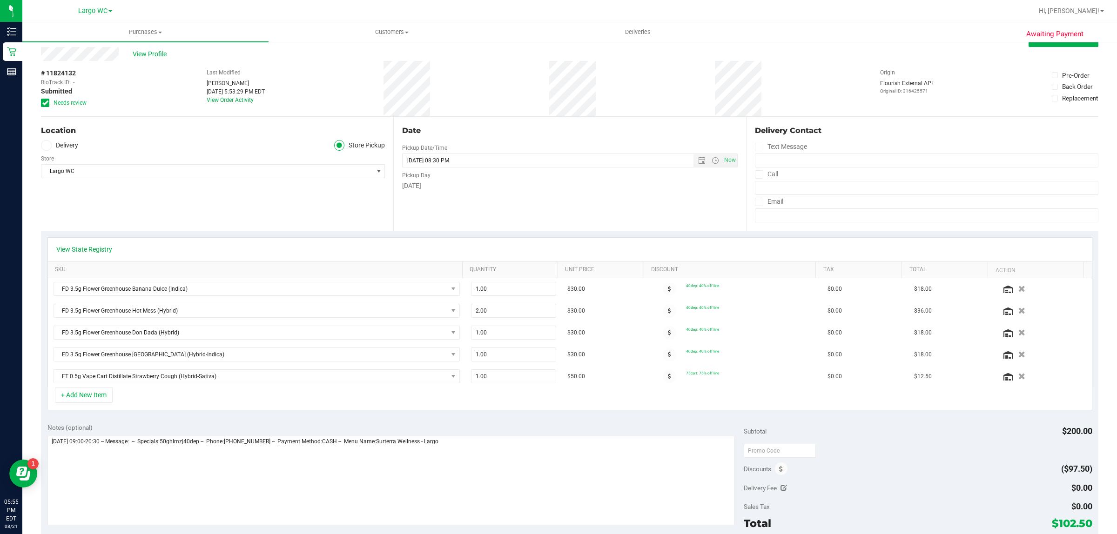
scroll to position [0, 0]
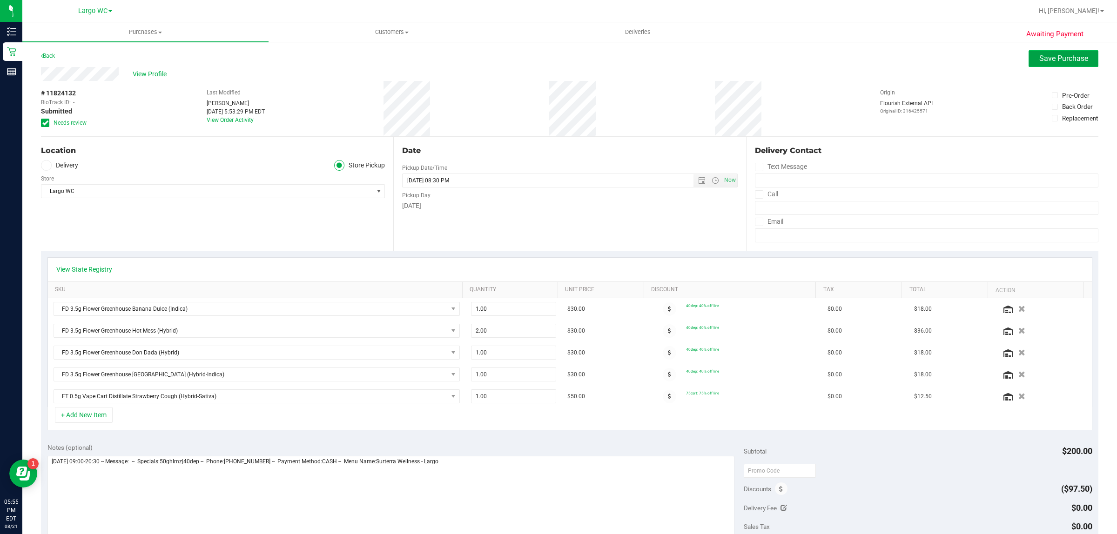
click at [1043, 59] on span "Save Purchase" at bounding box center [1063, 58] width 49 height 9
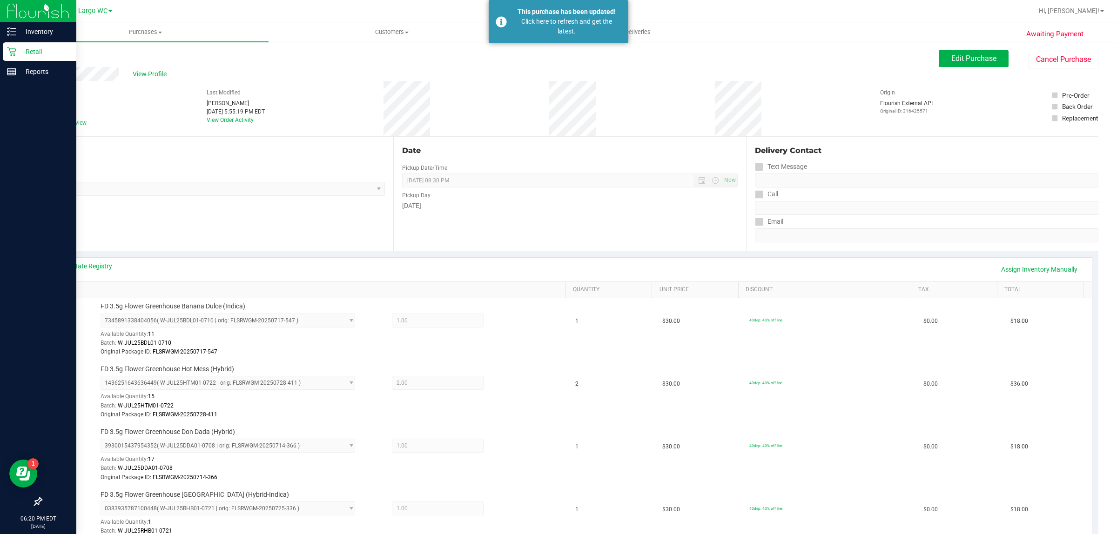
click at [42, 54] on p "Retail" at bounding box center [44, 51] width 56 height 11
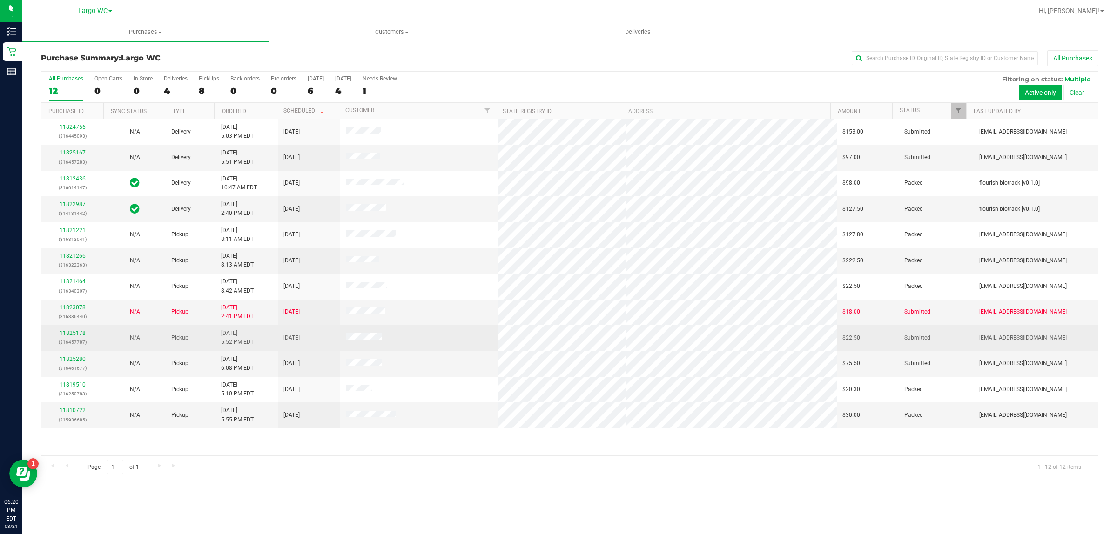
click at [63, 334] on link "11825178" at bounding box center [73, 333] width 26 height 7
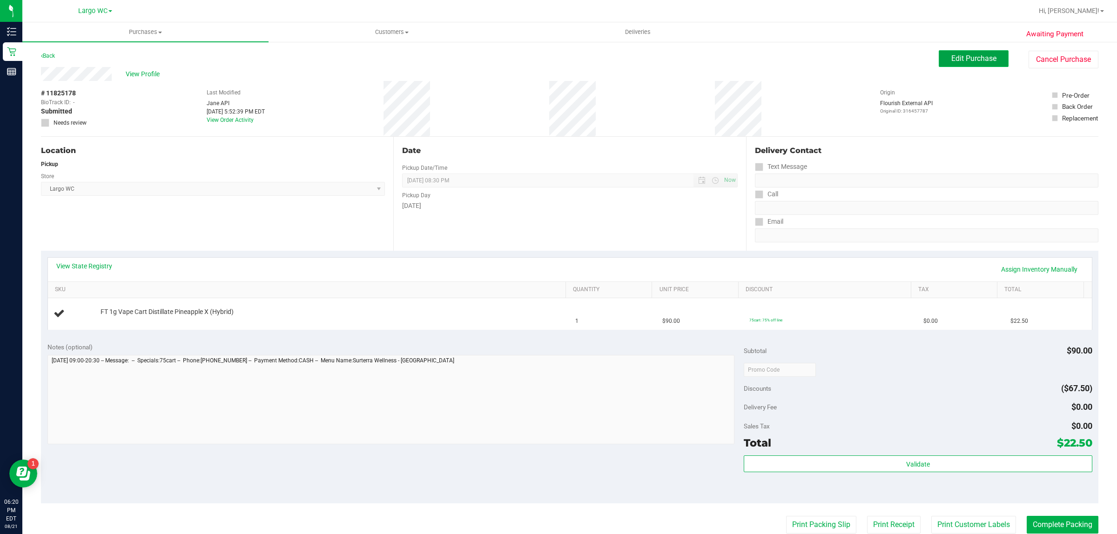
click at [971, 53] on button "Edit Purchase" at bounding box center [973, 58] width 70 height 17
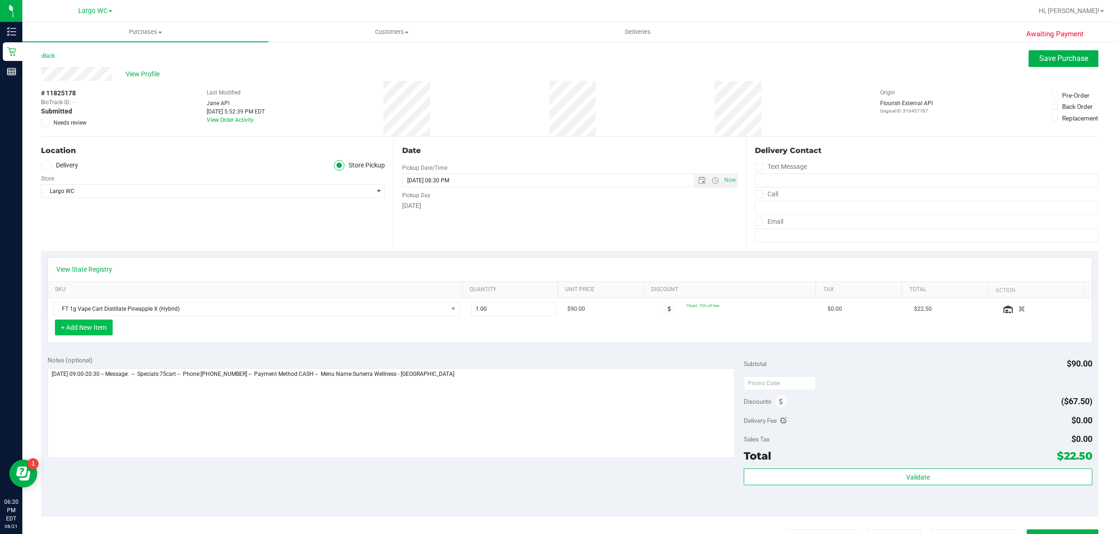
click at [100, 326] on button "+ Add New Item" at bounding box center [84, 328] width 58 height 16
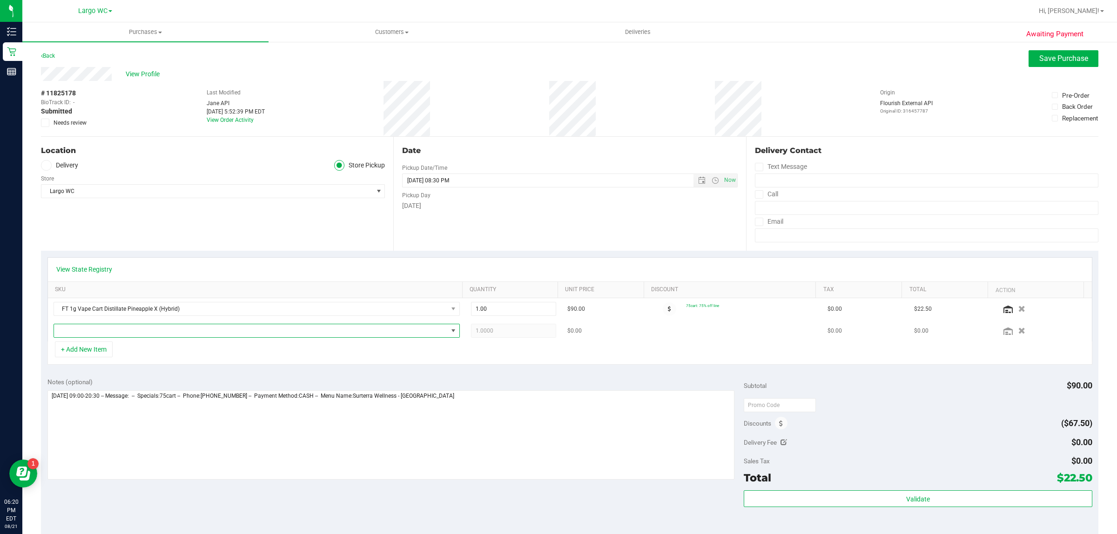
click at [130, 331] on span "NO DATA FOUND" at bounding box center [251, 330] width 394 height 13
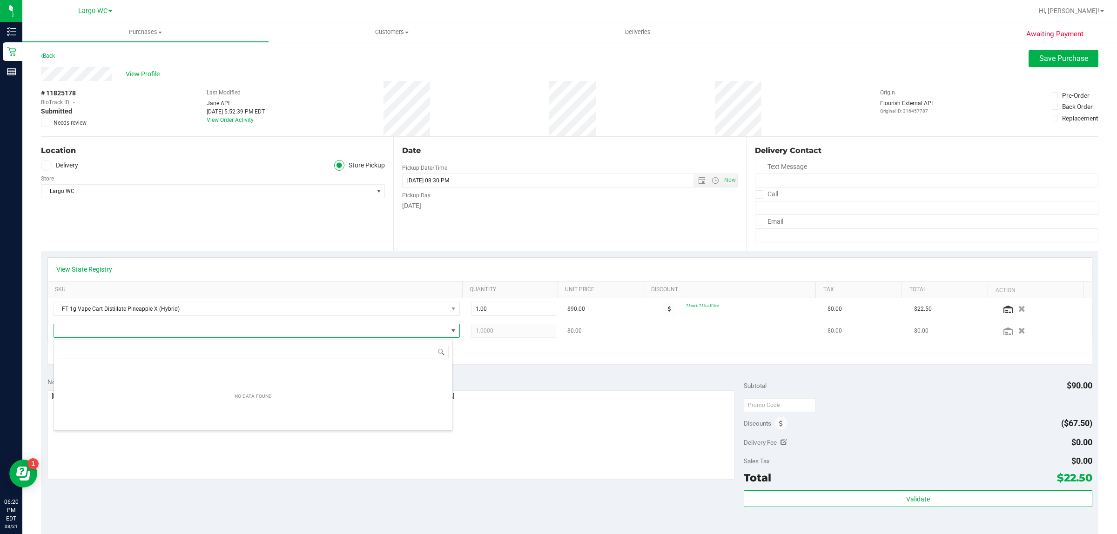
scroll to position [14, 399]
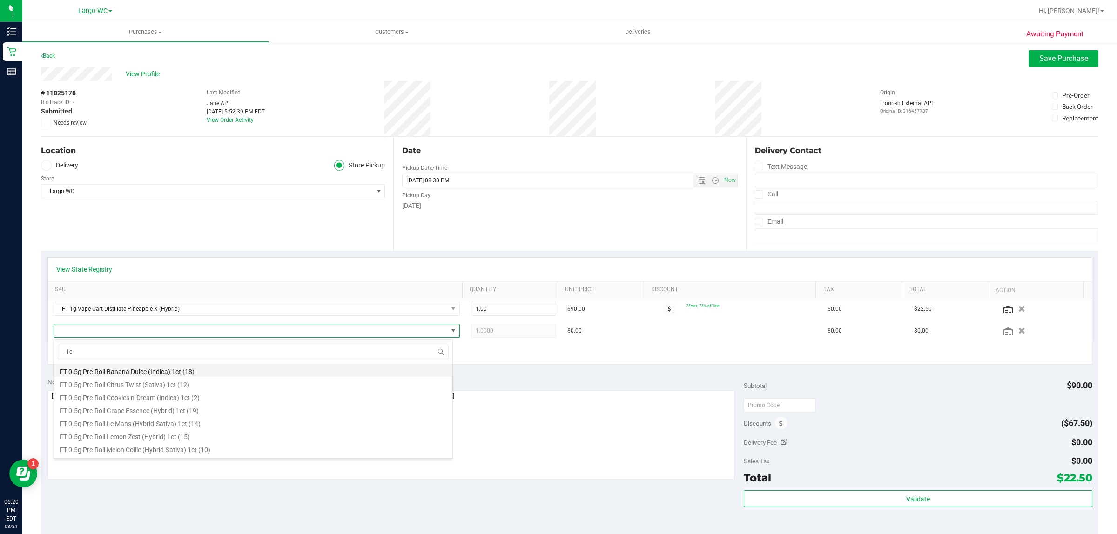
type input "1"
type input "space"
click at [205, 374] on li "FT 0.5g Pre-Roll Space Case (Hybrid) 1ct (10)" at bounding box center [253, 370] width 398 height 13
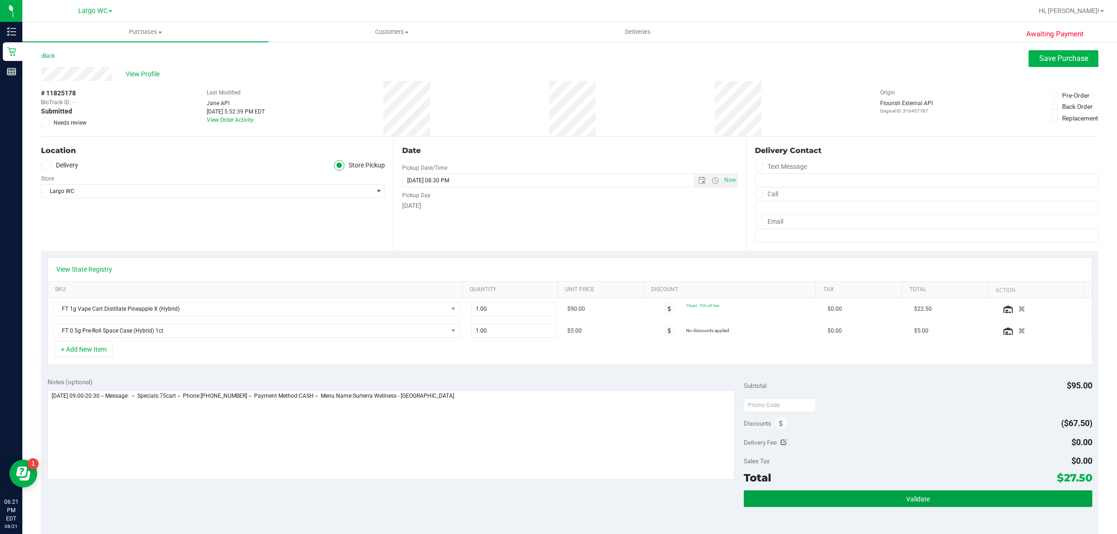
click at [968, 495] on button "Validate" at bounding box center [917, 498] width 348 height 17
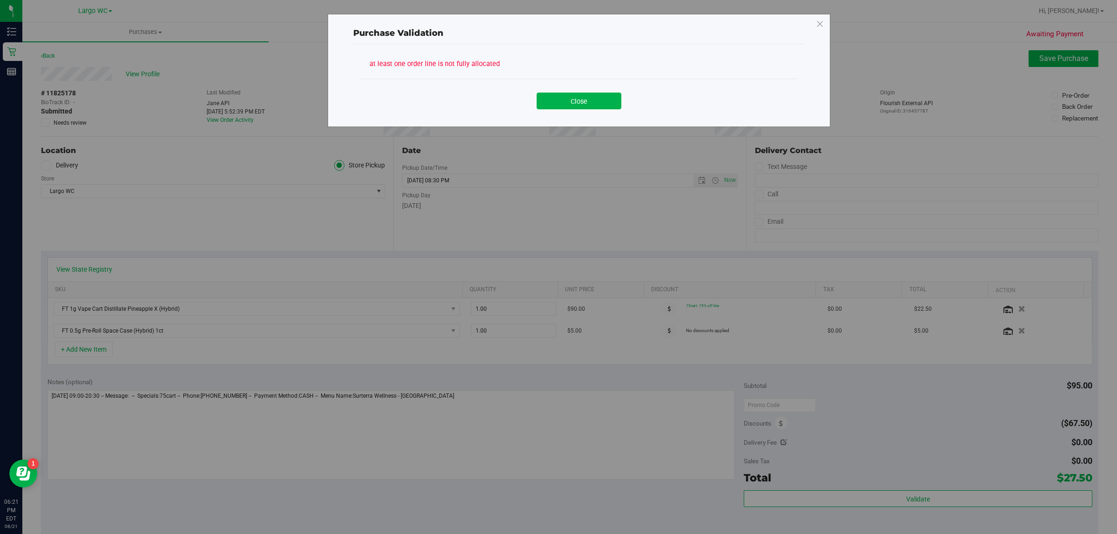
drag, startPoint x: 601, startPoint y: 105, endPoint x: 840, endPoint y: 99, distance: 239.2
click at [602, 103] on button "Close" at bounding box center [578, 101] width 85 height 17
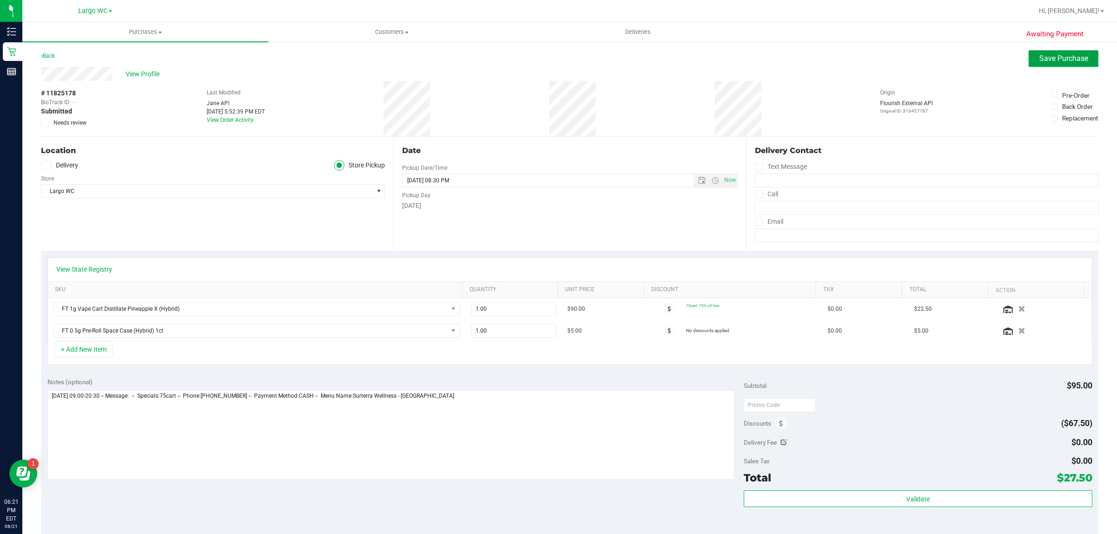
click at [1057, 59] on span "Save Purchase" at bounding box center [1063, 58] width 49 height 9
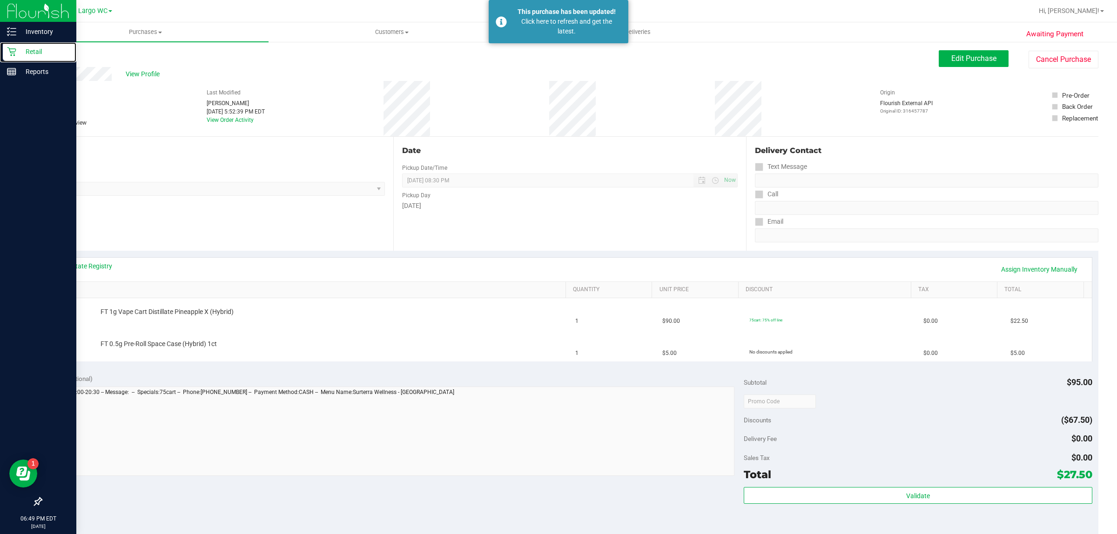
click at [28, 47] on p "Retail" at bounding box center [44, 51] width 56 height 11
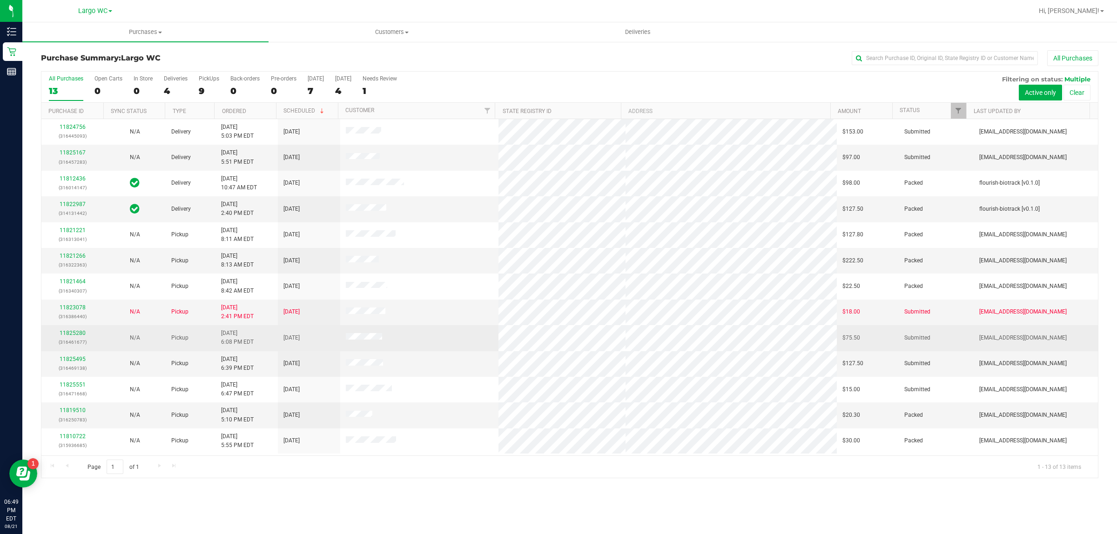
click at [64, 331] on div "11825280 (316461677)" at bounding box center [72, 338] width 51 height 18
click at [78, 336] on link "11825280" at bounding box center [73, 333] width 26 height 7
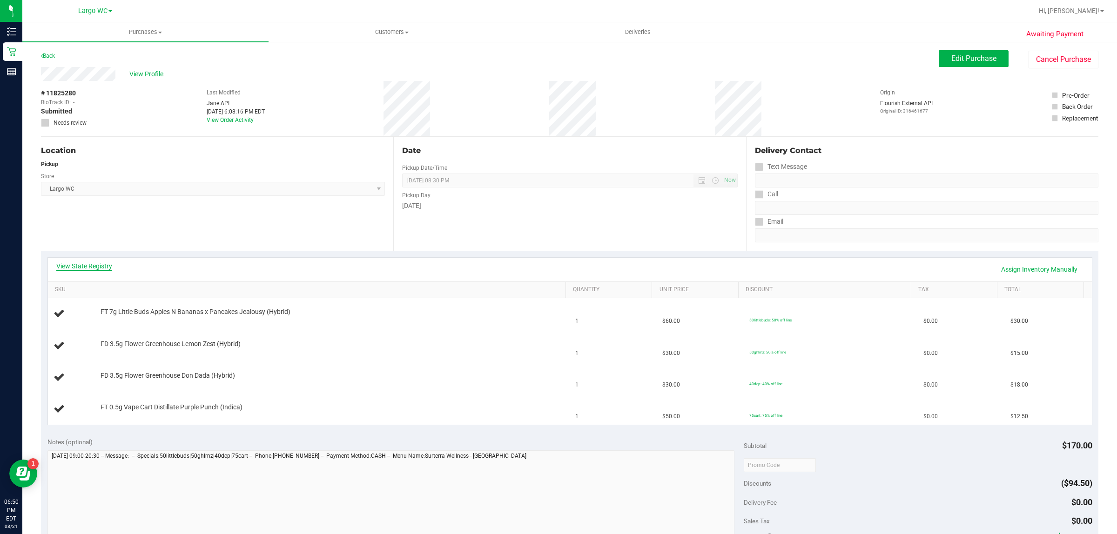
click at [96, 261] on link "View State Registry" at bounding box center [84, 265] width 56 height 9
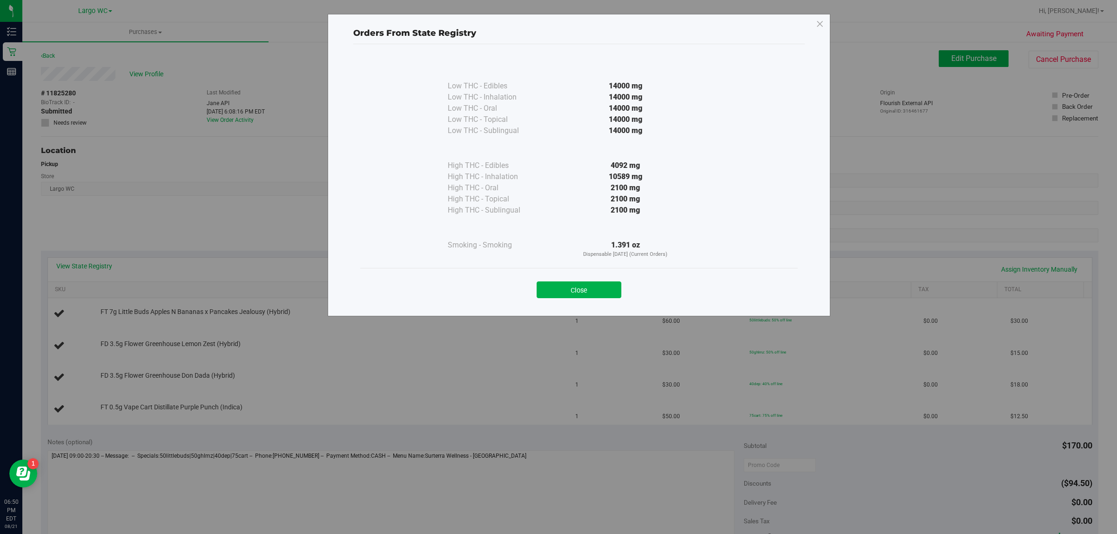
click at [593, 280] on div "Close" at bounding box center [578, 286] width 423 height 23
click at [591, 287] on button "Close" at bounding box center [578, 289] width 85 height 17
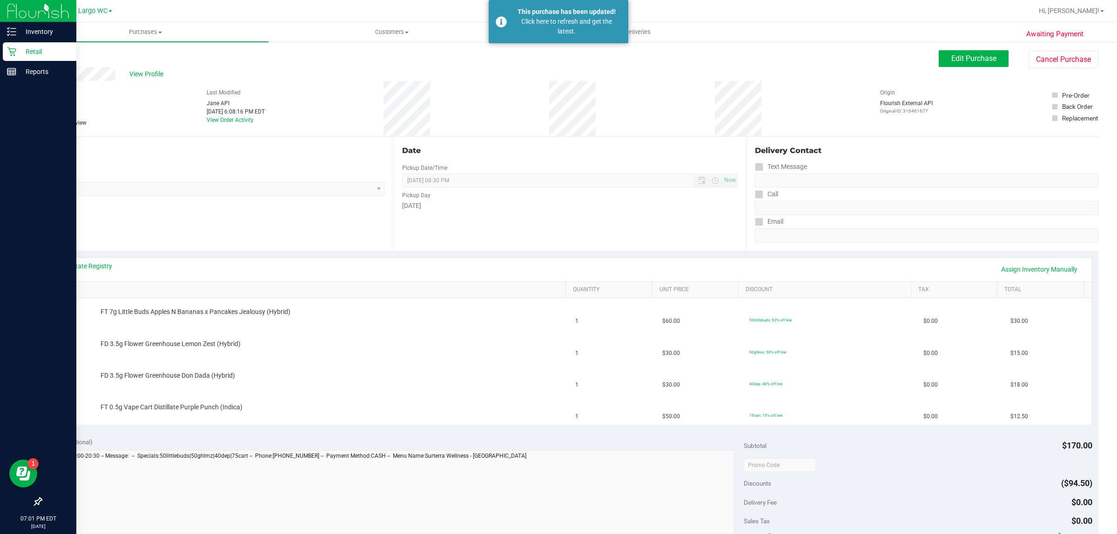
click at [57, 53] on p "Retail" at bounding box center [44, 51] width 56 height 11
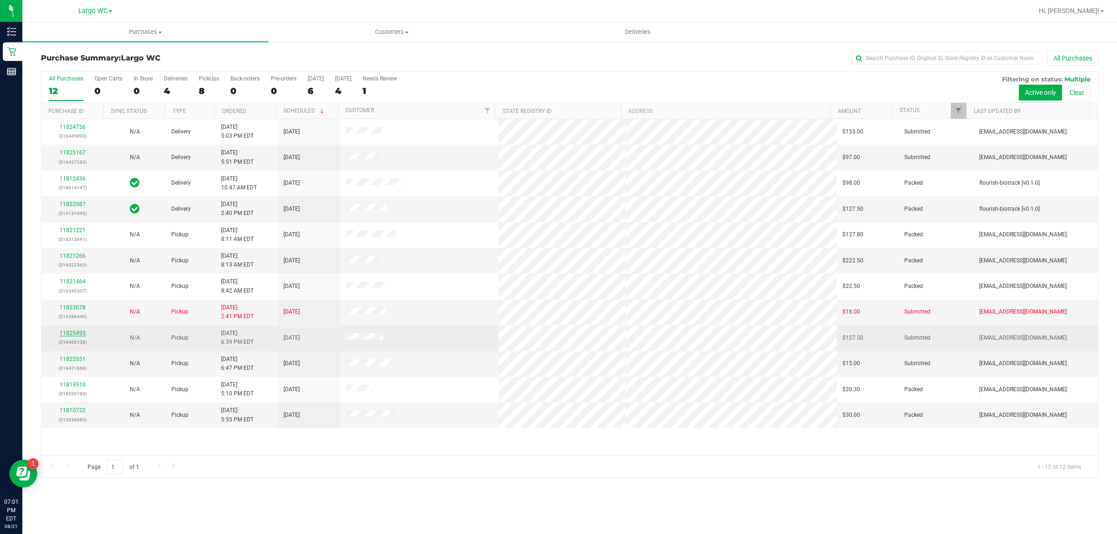
click at [71, 335] on link "11825495" at bounding box center [73, 333] width 26 height 7
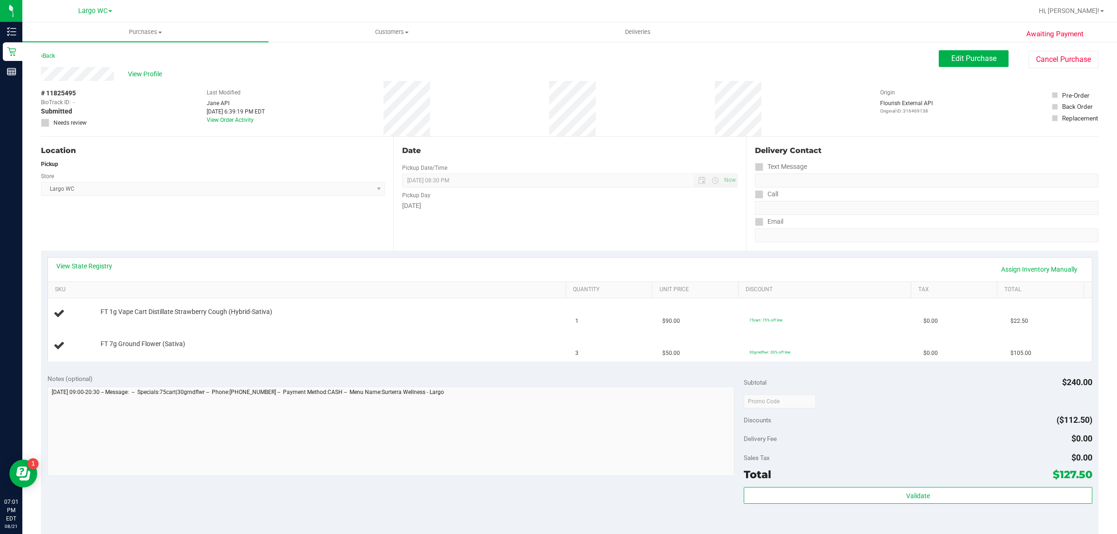
click at [150, 194] on span "Largo WC Select Store [PERSON_NAME][GEOGRAPHIC_DATA] [PERSON_NAME][GEOGRAPHIC_D…" at bounding box center [213, 189] width 344 height 14
click at [959, 58] on span "Edit Purchase" at bounding box center [973, 58] width 45 height 9
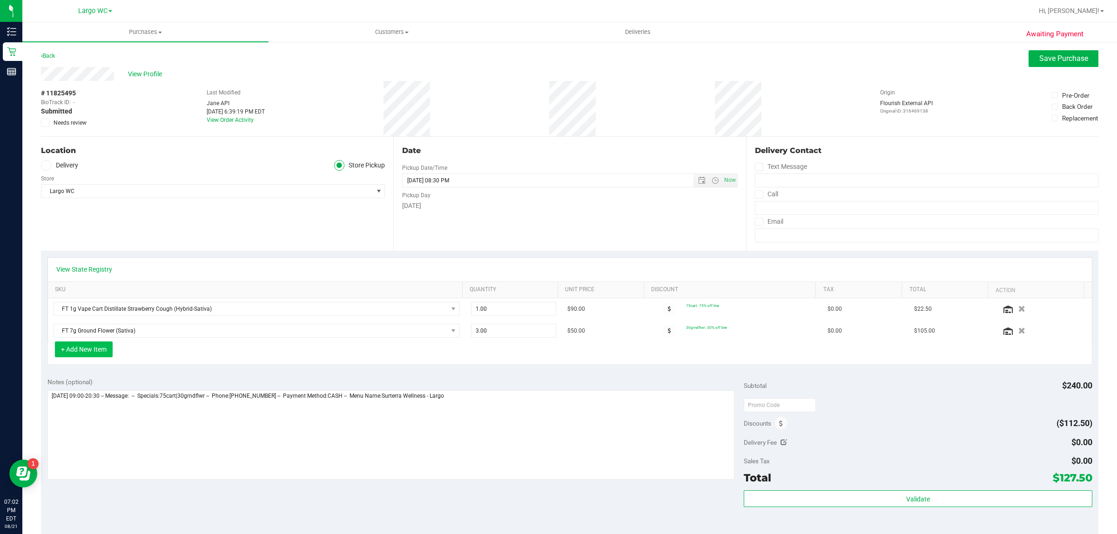
click at [90, 350] on button "+ Add New Item" at bounding box center [84, 349] width 58 height 16
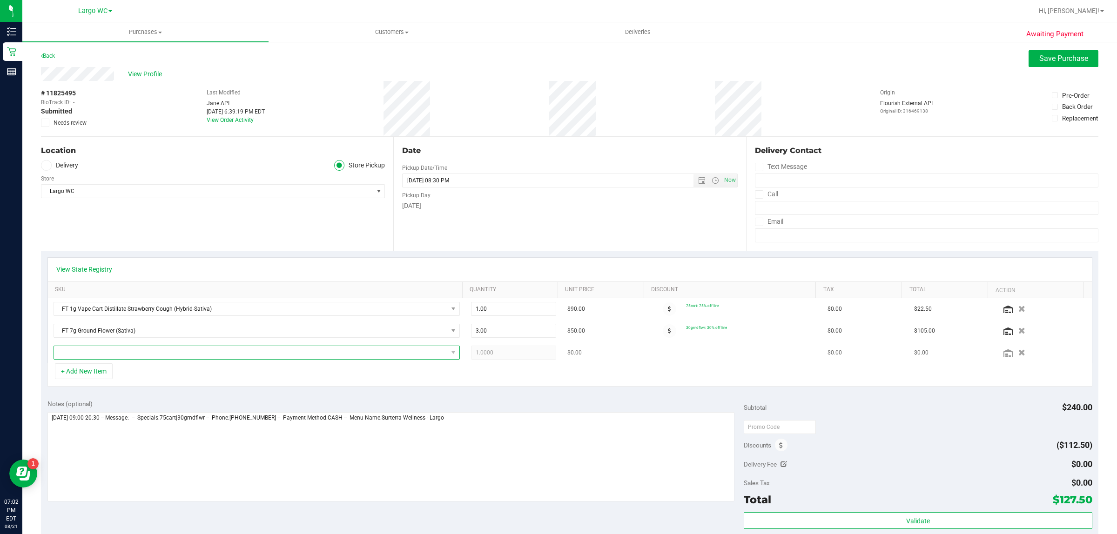
click at [121, 356] on span "NO DATA FOUND" at bounding box center [251, 352] width 394 height 13
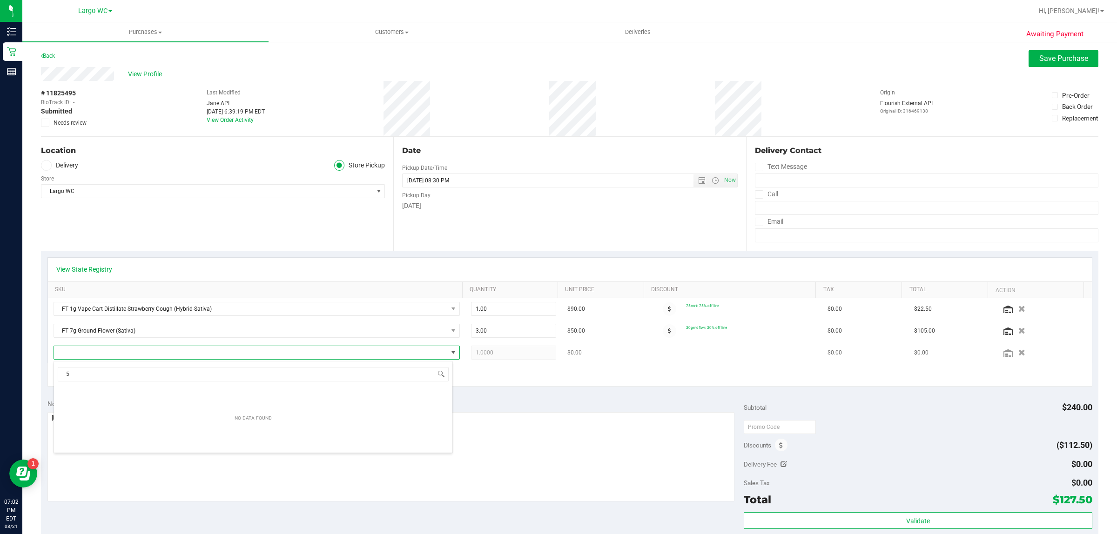
scroll to position [14, 396]
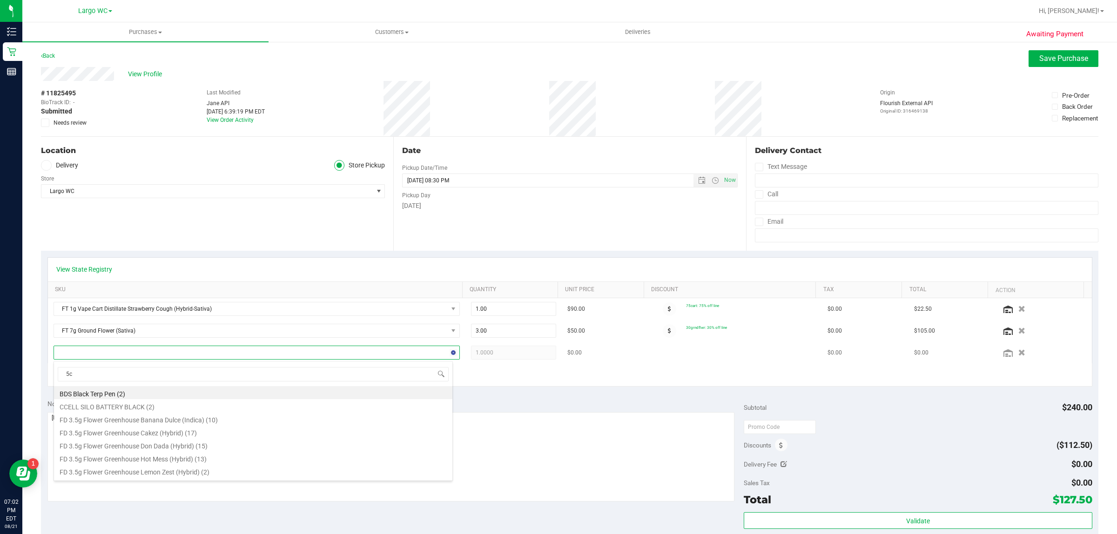
type input "5ct"
click at [208, 420] on li "FT 0.5g Pre-Roll Grape Essence (Hybrid) 5ct (4)" at bounding box center [253, 418] width 398 height 13
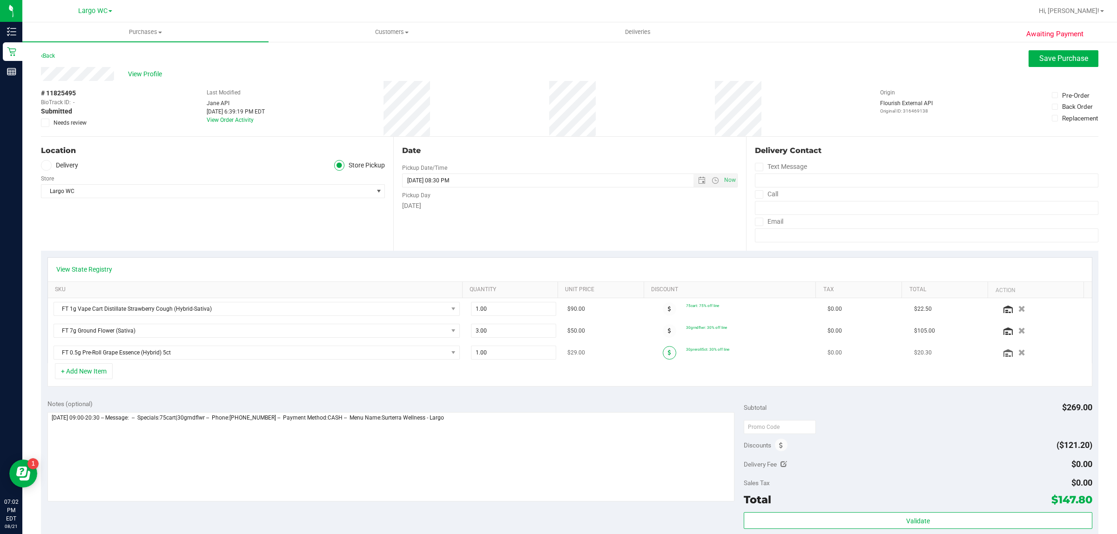
click at [663, 352] on span at bounding box center [669, 352] width 13 height 13
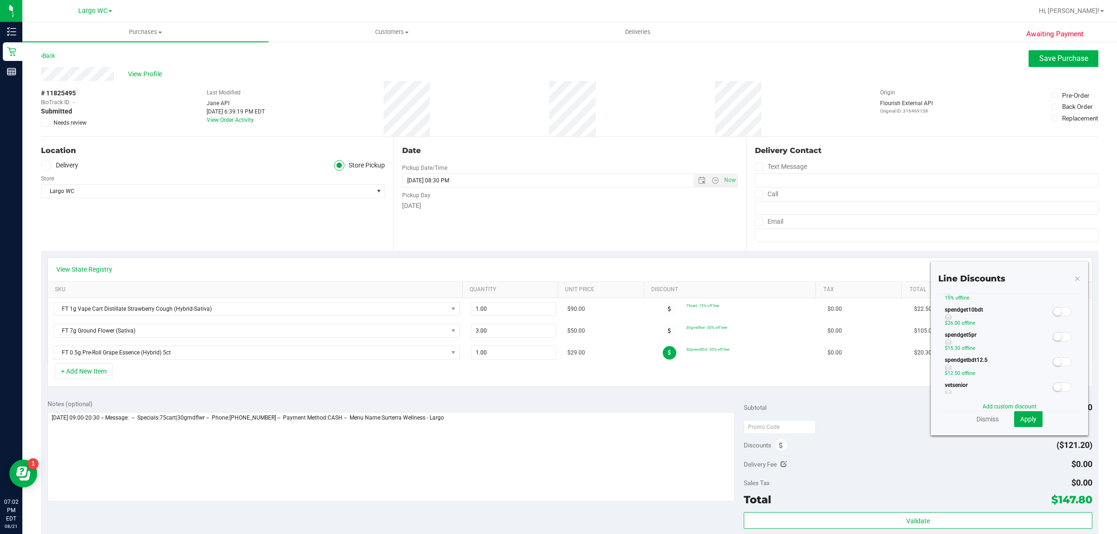
scroll to position [233, 0]
click at [1059, 320] on span at bounding box center [1061, 318] width 19 height 9
click at [1029, 417] on button "Apply" at bounding box center [1028, 419] width 28 height 16
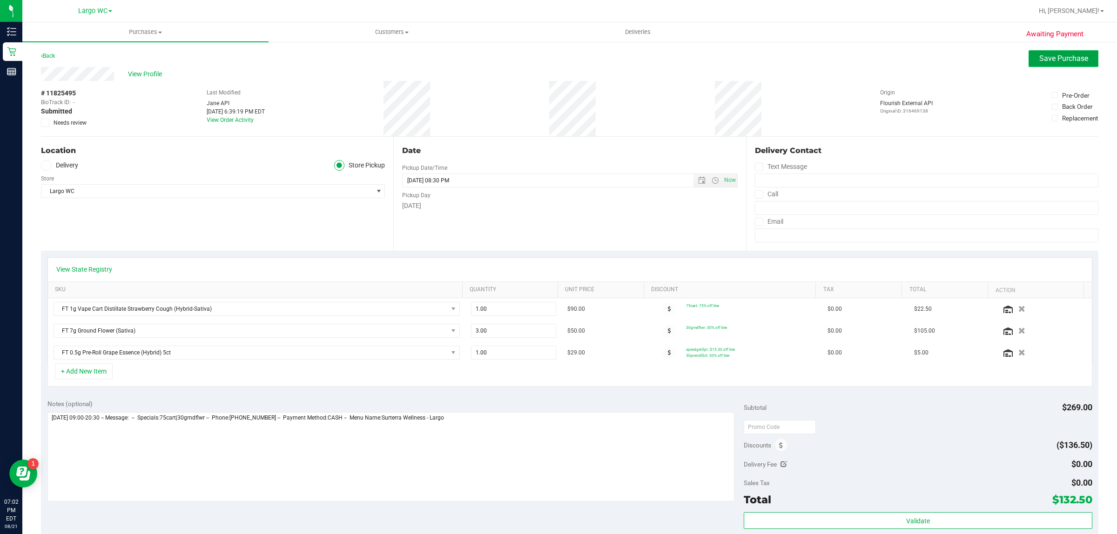
click at [1059, 52] on button "Save Purchase" at bounding box center [1063, 58] width 70 height 17
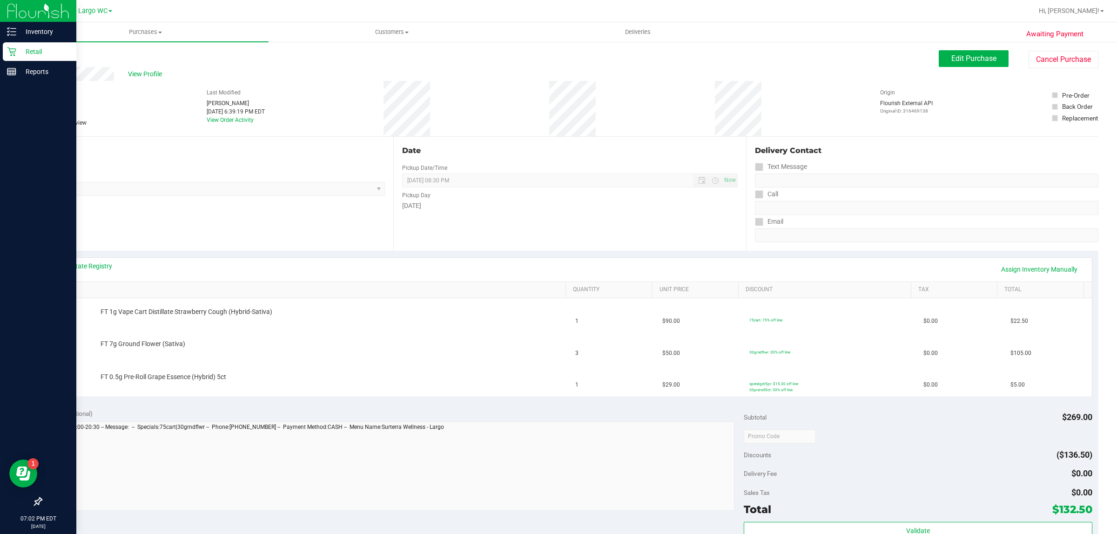
click at [26, 47] on p "Retail" at bounding box center [44, 51] width 56 height 11
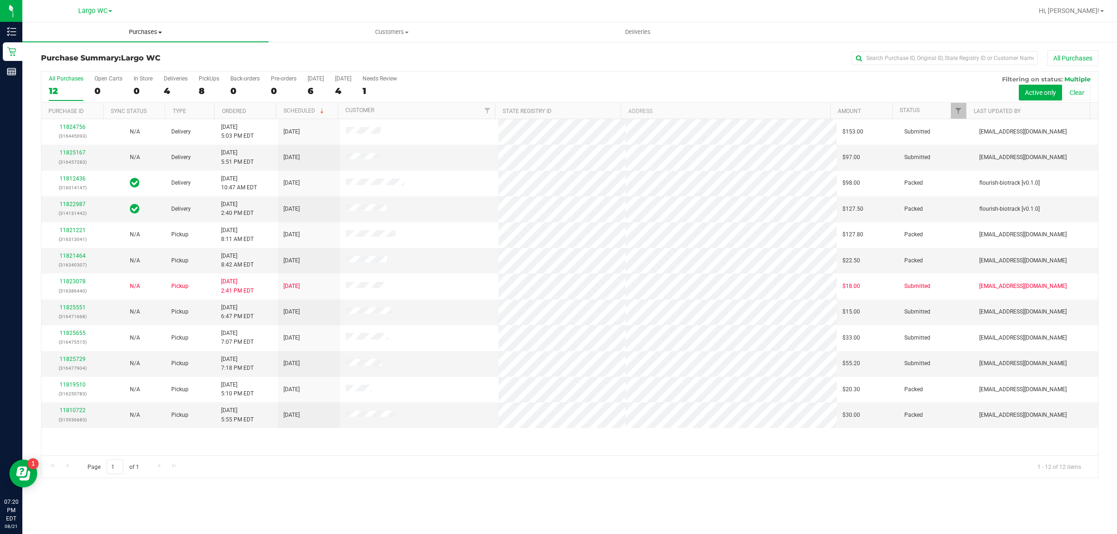
click at [153, 33] on span "Purchases" at bounding box center [145, 32] width 246 height 8
click at [107, 77] on li "All purchases" at bounding box center [145, 78] width 246 height 11
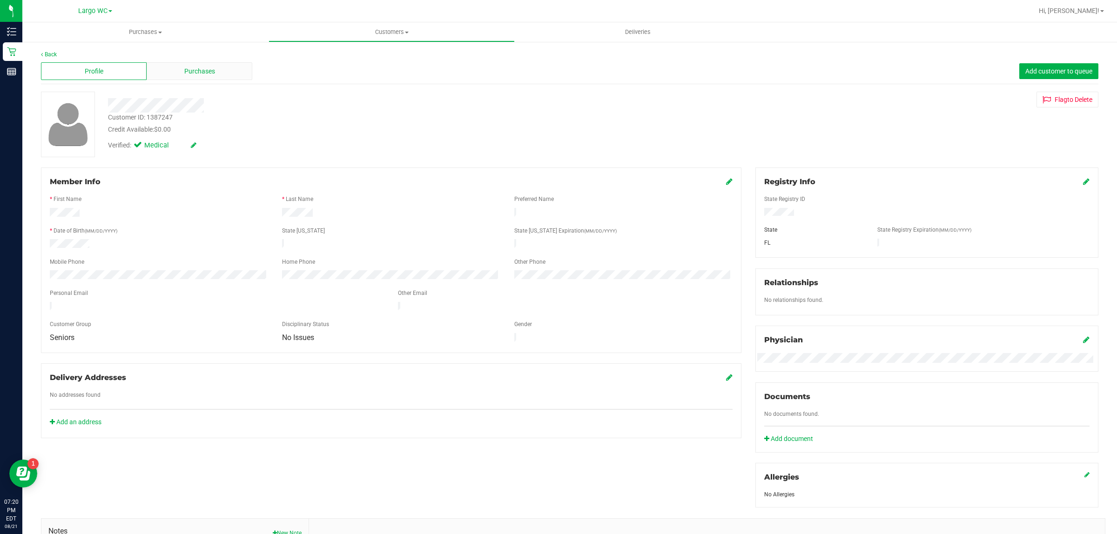
click at [183, 70] on div "Purchases" at bounding box center [200, 71] width 106 height 18
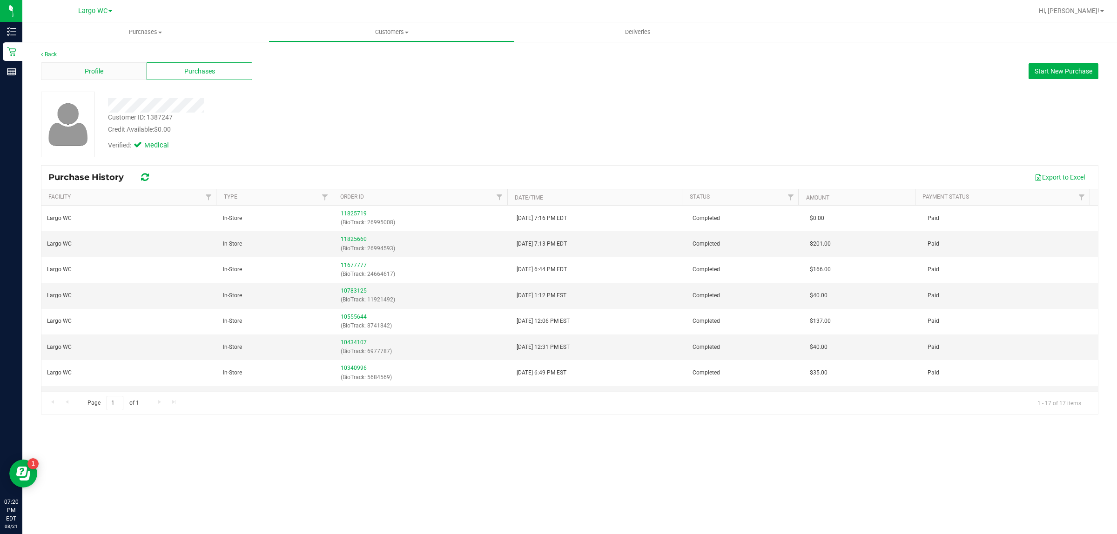
click at [115, 66] on div "Profile" at bounding box center [94, 71] width 106 height 18
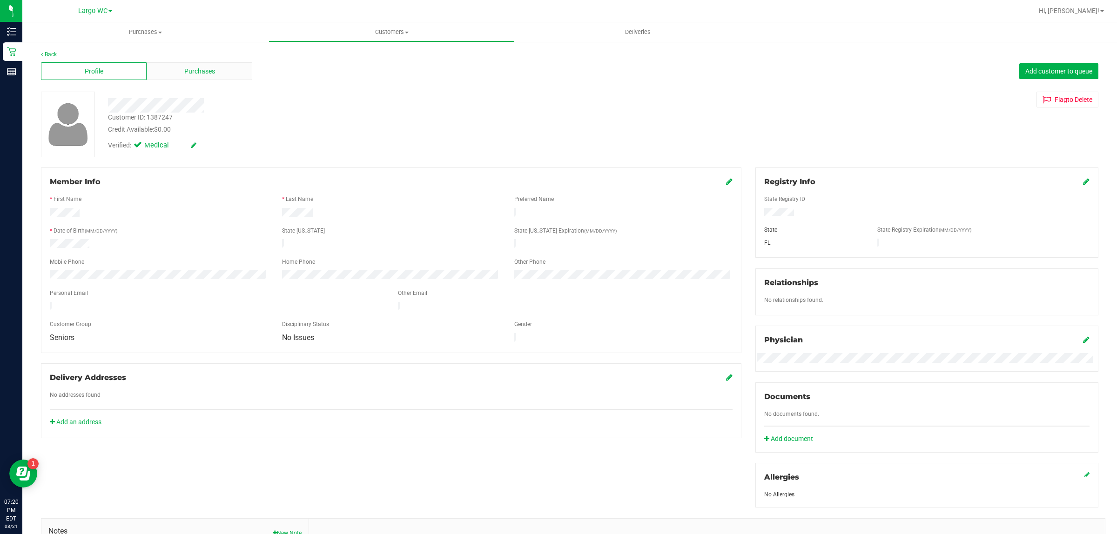
click at [214, 67] on div "Purchases" at bounding box center [200, 71] width 106 height 18
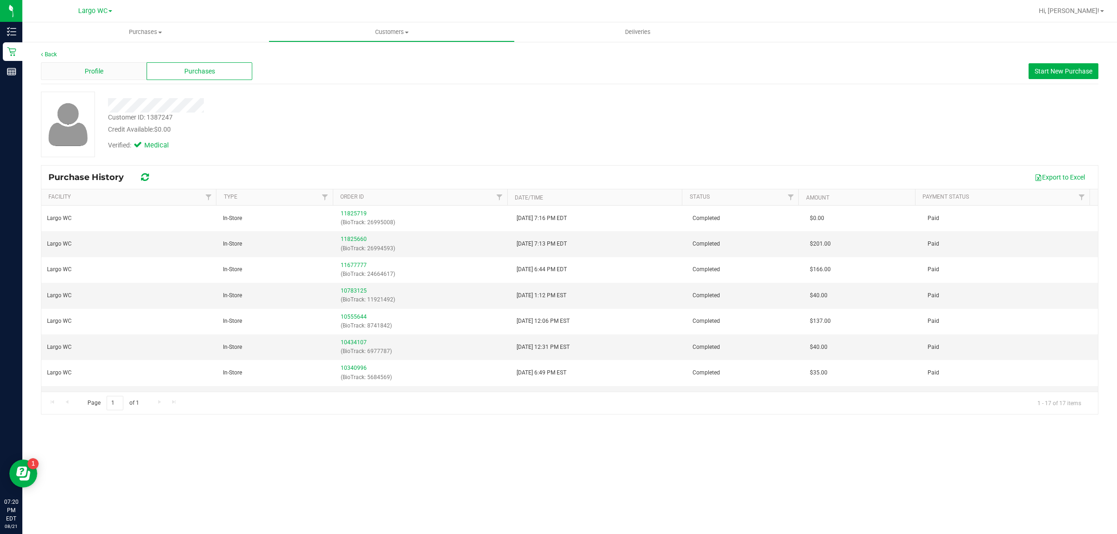
click at [96, 68] on span "Profile" at bounding box center [94, 72] width 19 height 10
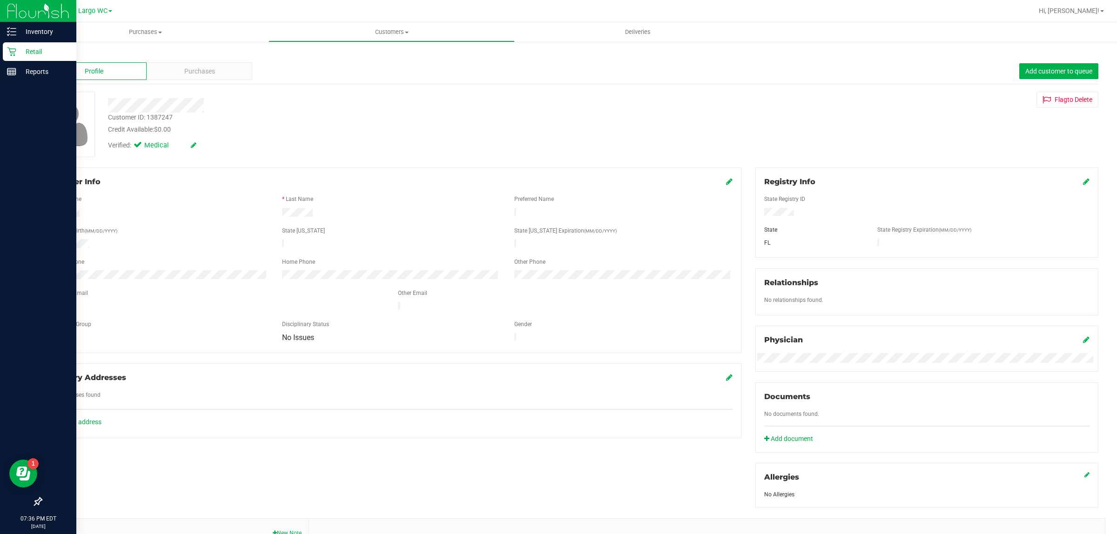
click at [27, 48] on p "Retail" at bounding box center [44, 51] width 56 height 11
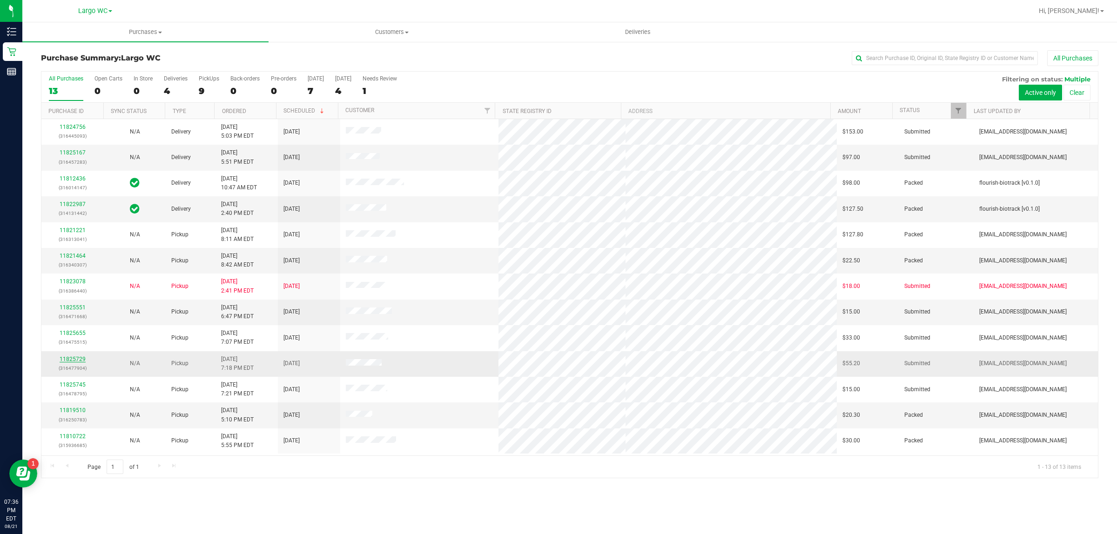
click at [78, 357] on link "11825729" at bounding box center [73, 359] width 26 height 7
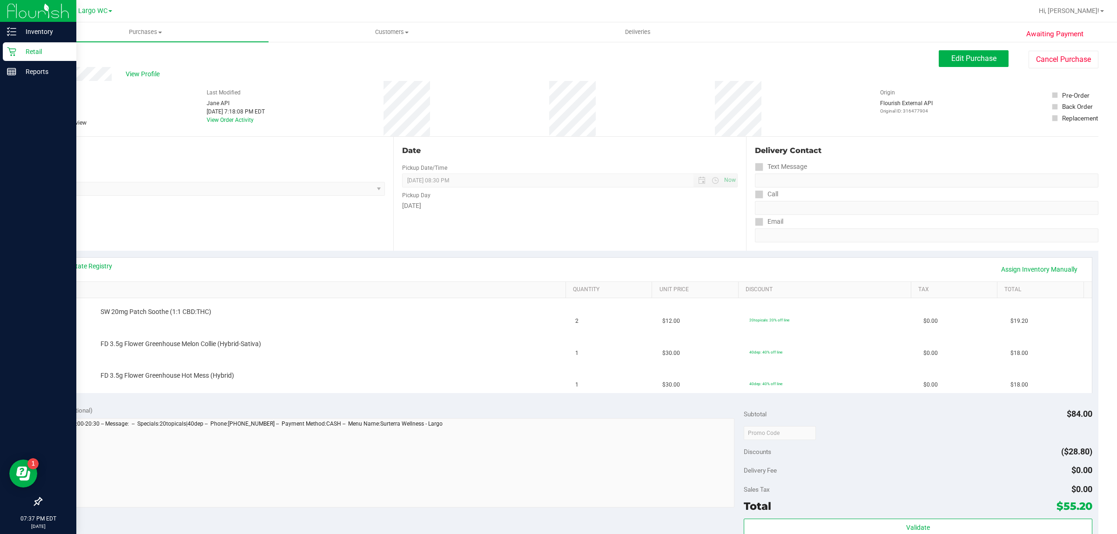
click at [50, 53] on p "Retail" at bounding box center [44, 51] width 56 height 11
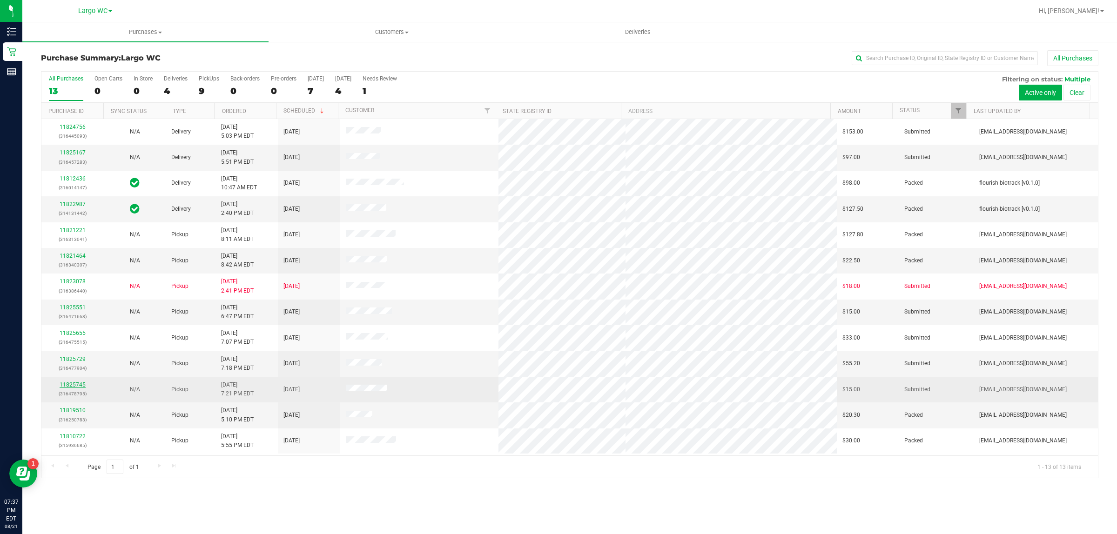
click at [71, 387] on link "11825745" at bounding box center [73, 385] width 26 height 7
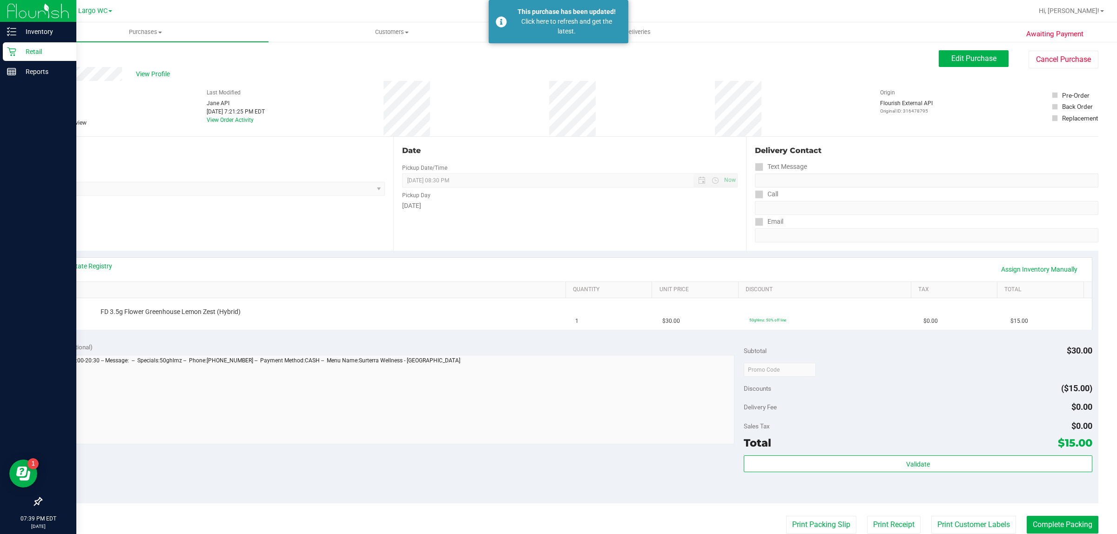
click at [19, 52] on p "Retail" at bounding box center [44, 51] width 56 height 11
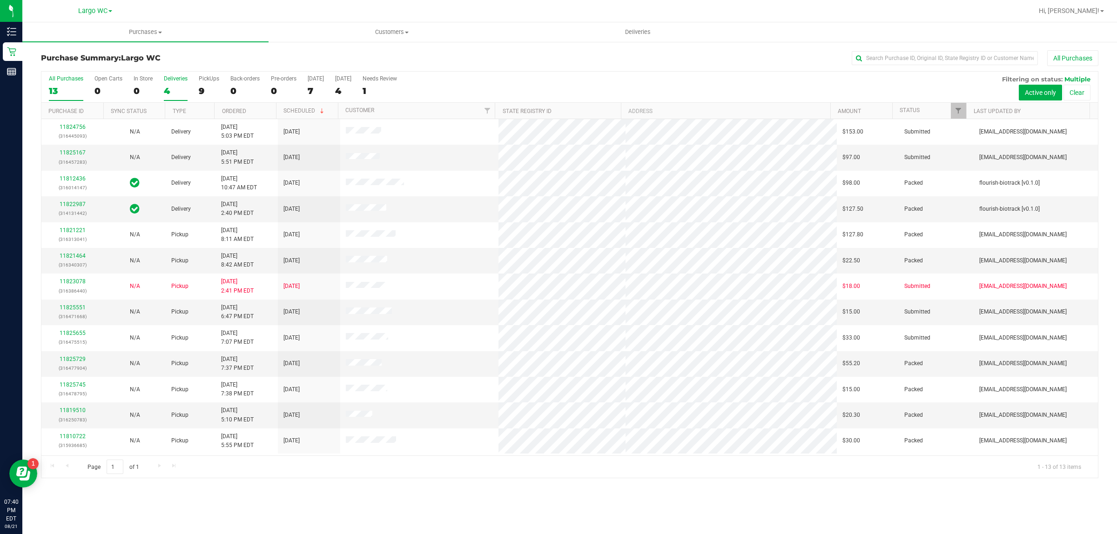
click at [164, 91] on div "4" at bounding box center [176, 91] width 24 height 11
click at [0, 0] on input "Deliveries 4" at bounding box center [0, 0] width 0 height 0
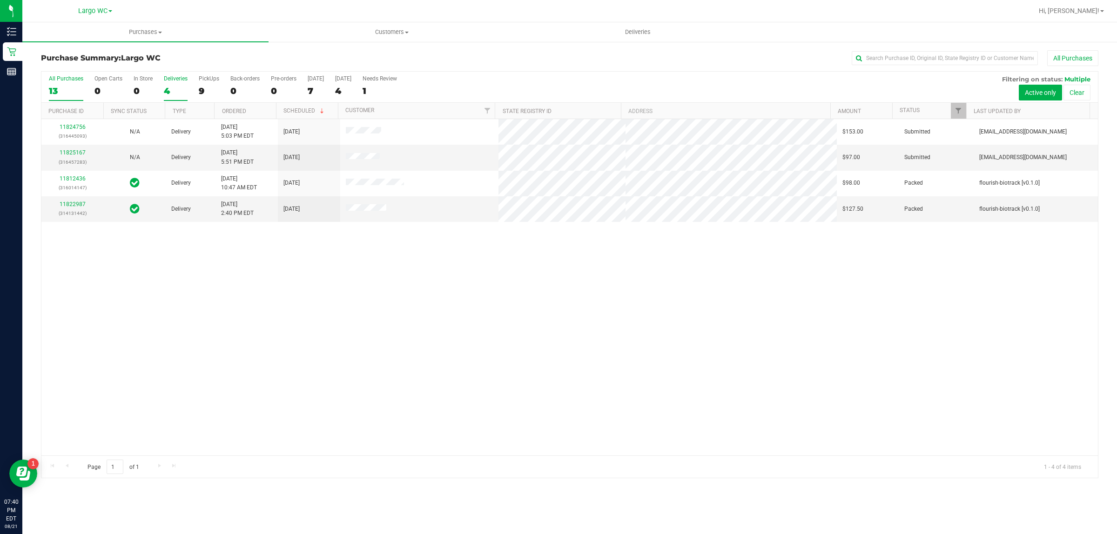
click at [61, 80] on div "All Purchases" at bounding box center [66, 78] width 34 height 7
click at [0, 0] on input "All Purchases 13" at bounding box center [0, 0] width 0 height 0
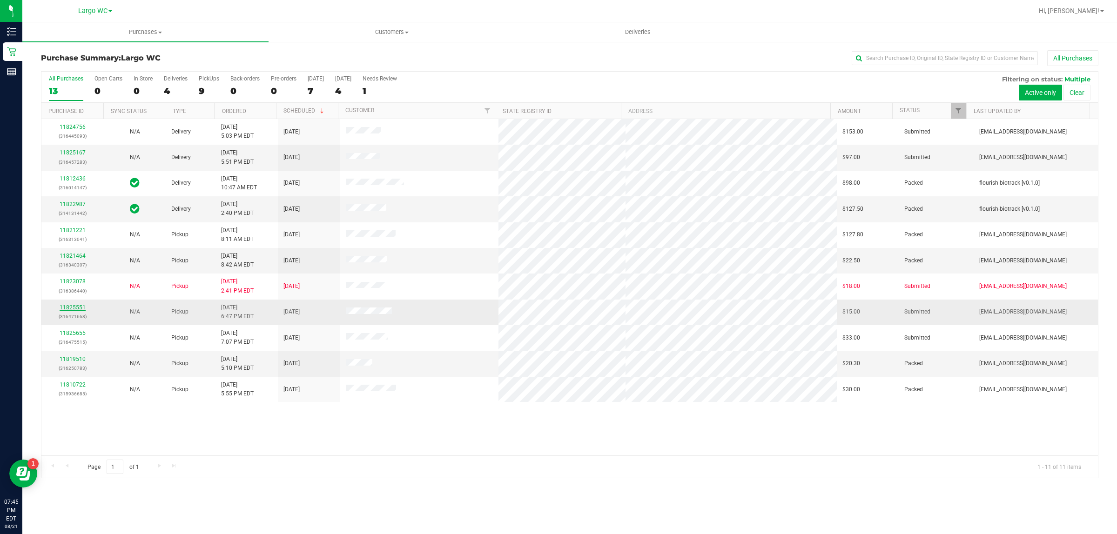
click at [72, 310] on link "11825551" at bounding box center [73, 307] width 26 height 7
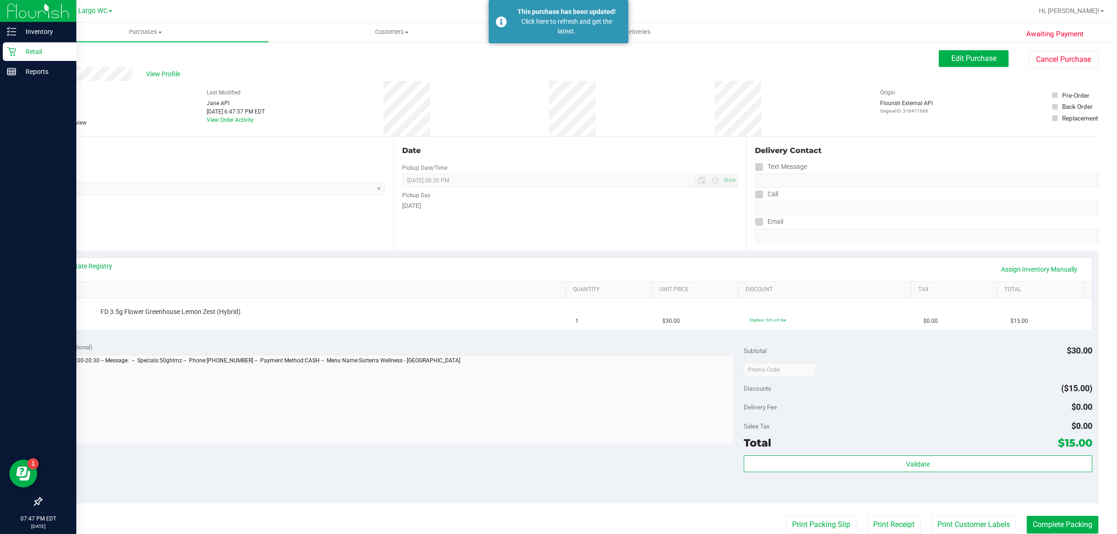
click at [28, 48] on p "Retail" at bounding box center [44, 51] width 56 height 11
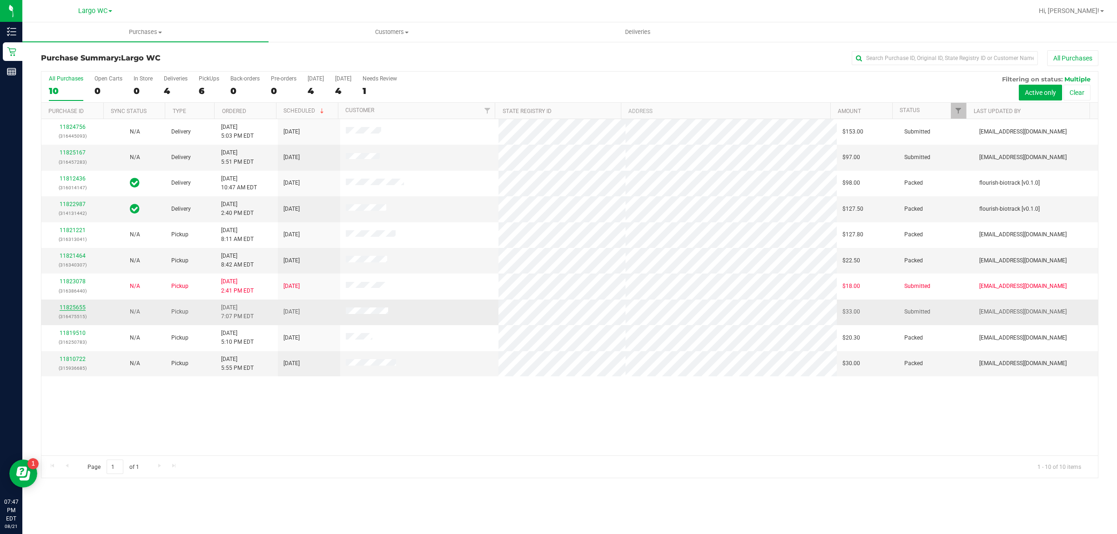
click at [80, 308] on link "11825655" at bounding box center [73, 307] width 26 height 7
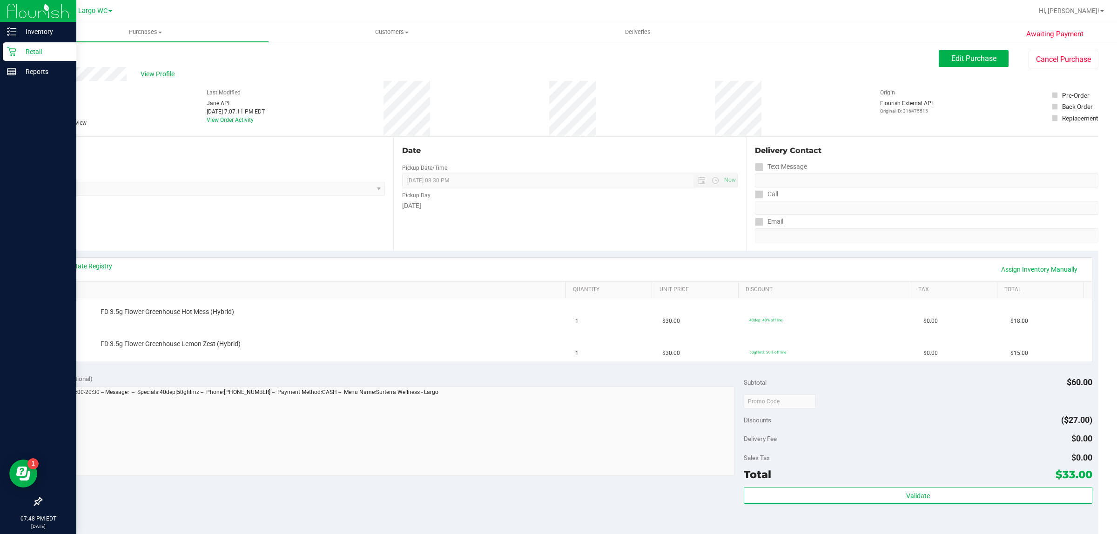
click at [18, 47] on p "Retail" at bounding box center [44, 51] width 56 height 11
